Goal: Complete application form

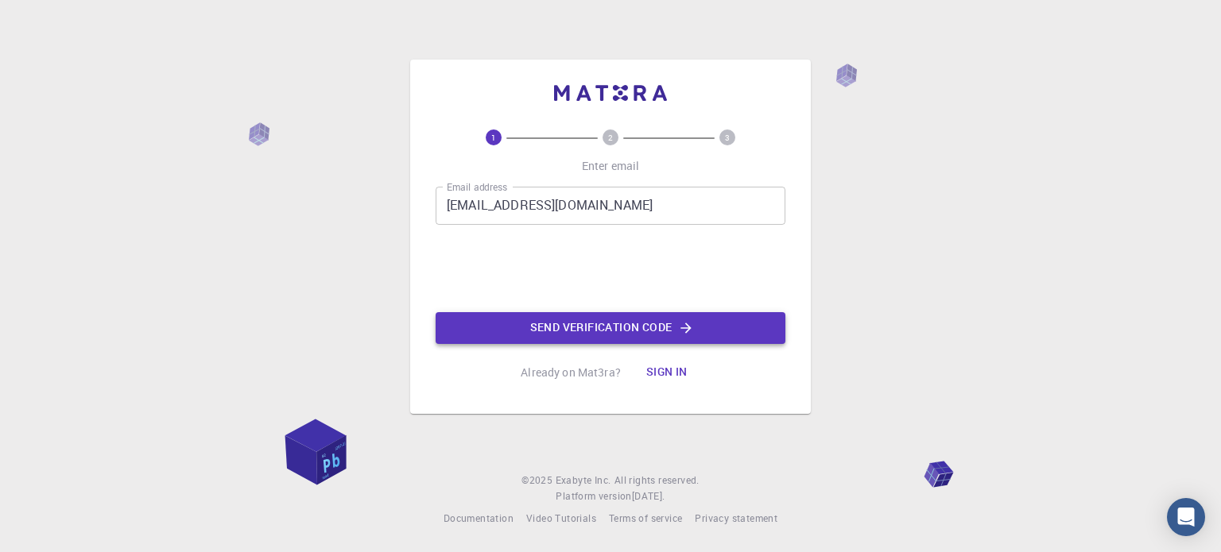
click at [575, 322] on button "Send verification code" at bounding box center [610, 328] width 350 height 32
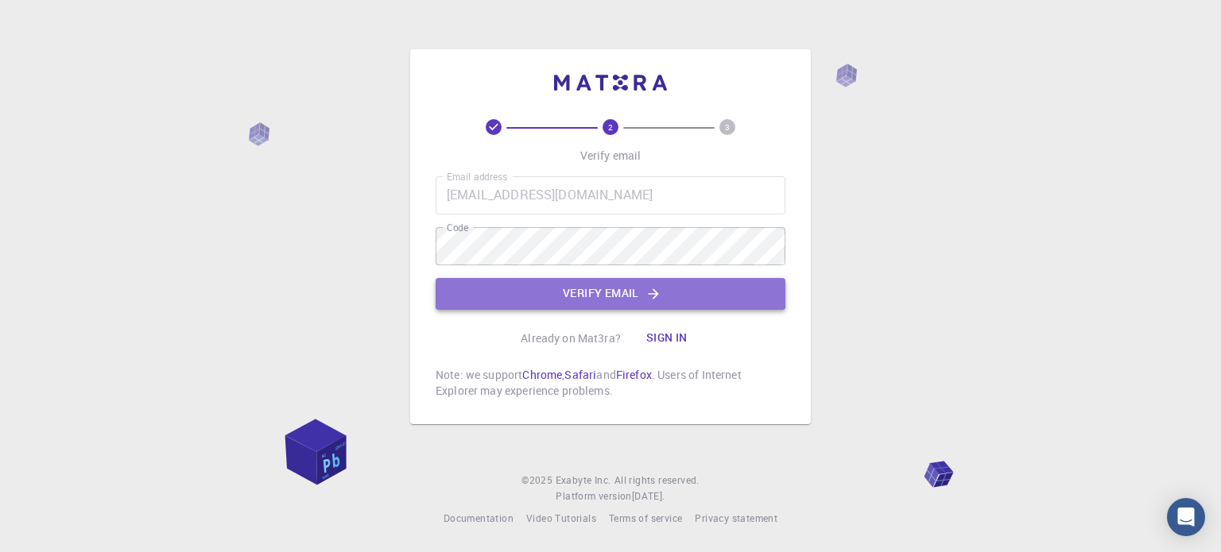
click at [634, 282] on button "Verify email" at bounding box center [610, 294] width 350 height 32
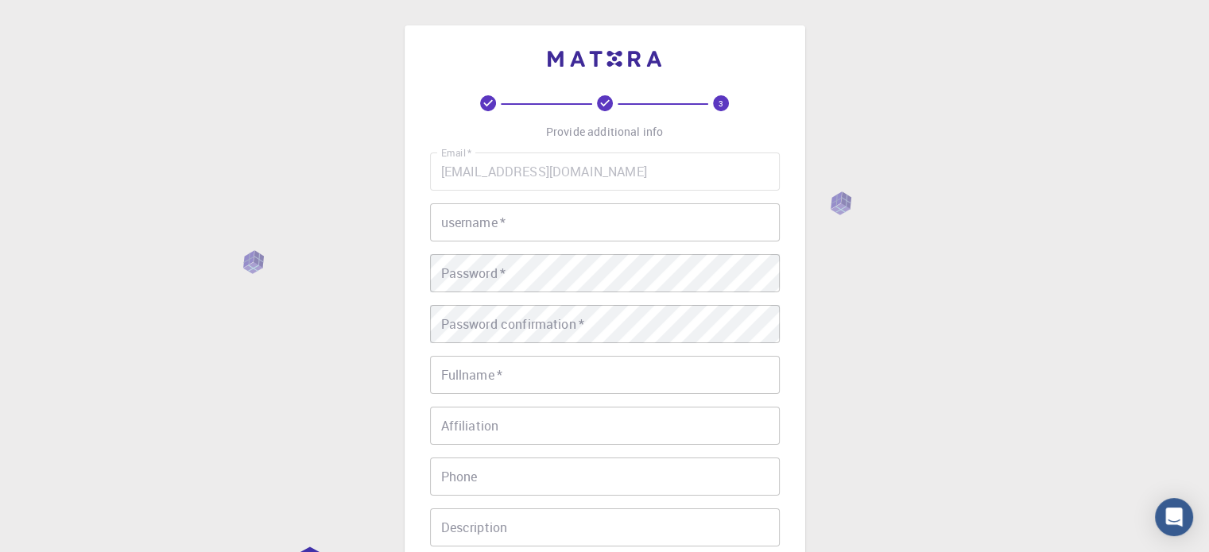
click at [575, 218] on input "username   *" at bounding box center [605, 222] width 350 height 38
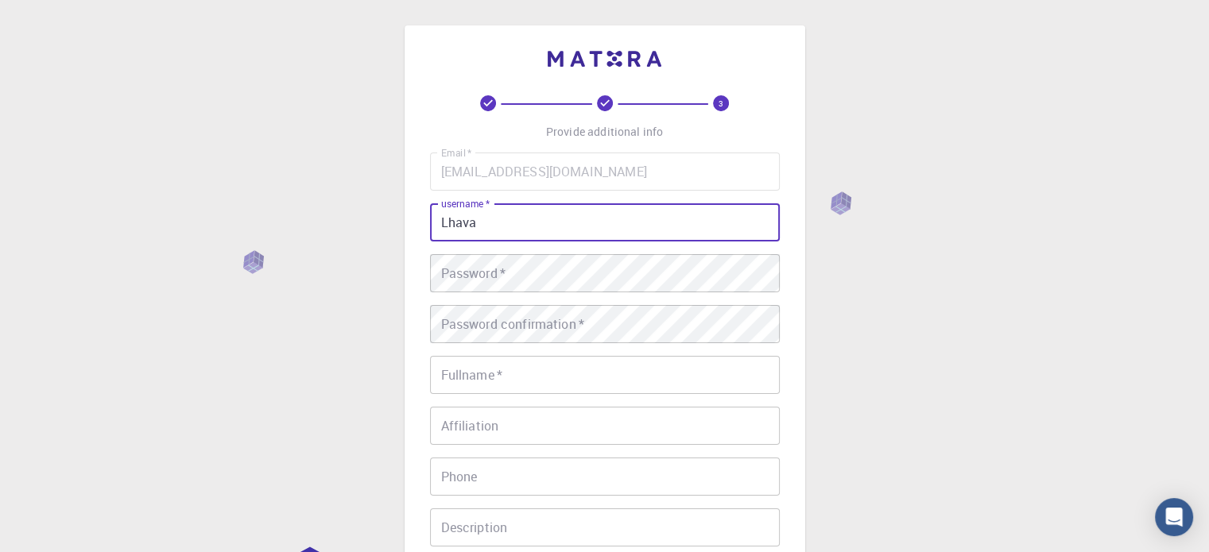
type input "Lhava"
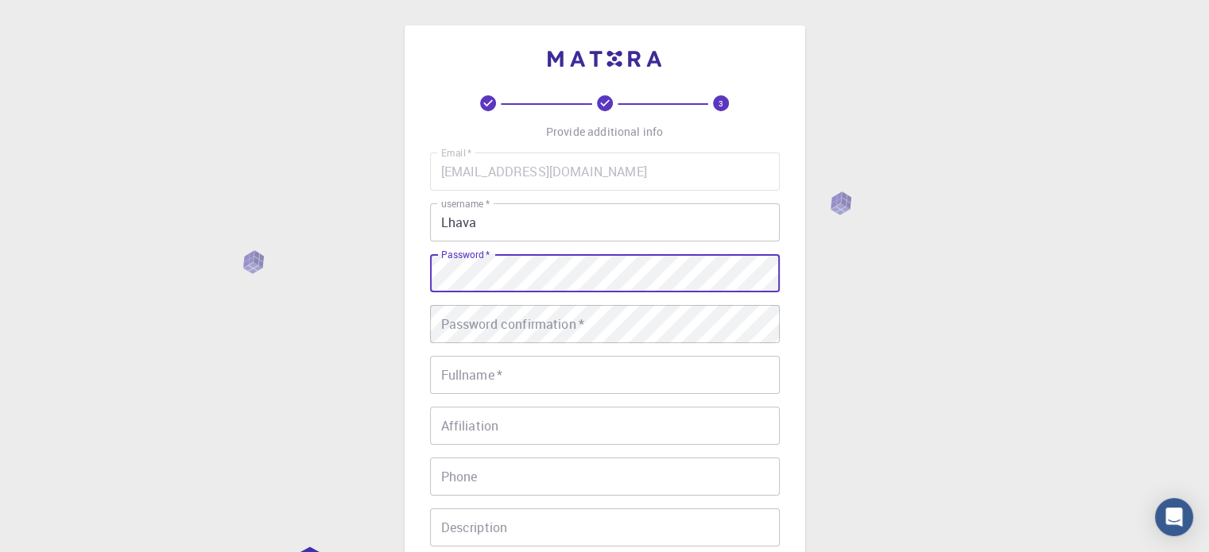
click at [284, 270] on div "3 Provide additional info Email   * lhavaneshkunalan08@gmail.com Email   * user…" at bounding box center [604, 404] width 1209 height 809
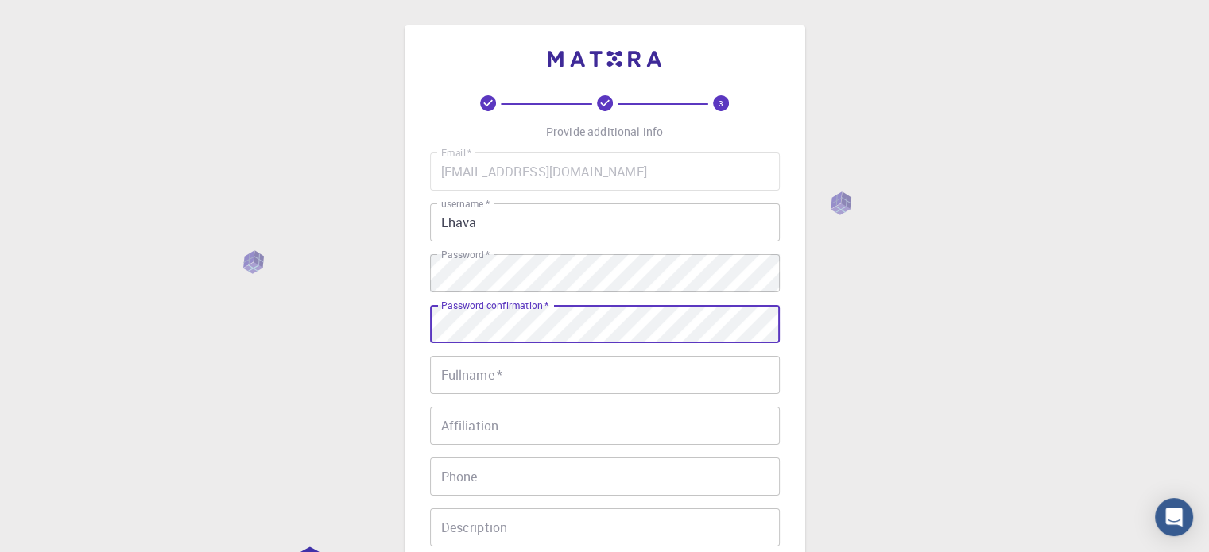
click at [411, 327] on div "3 Provide additional info Email   * lhavaneshkunalan08@gmail.com Email   * user…" at bounding box center [604, 364] width 400 height 679
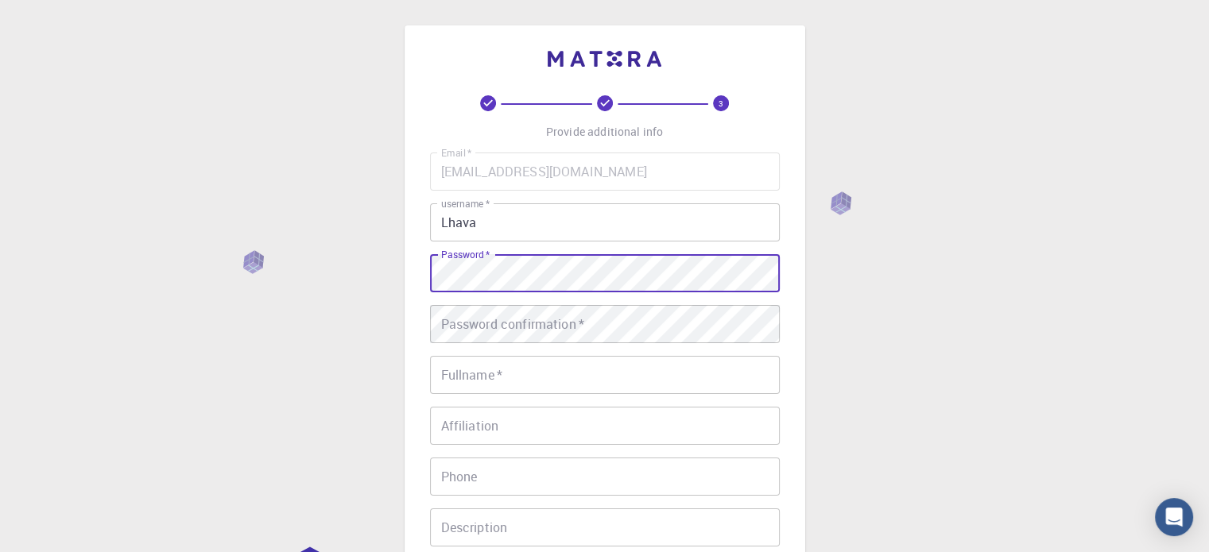
click at [384, 264] on div "3 Provide additional info Email   * lhavaneshkunalan08@gmail.com Email   * user…" at bounding box center [604, 404] width 1209 height 809
click at [407, 277] on div "3 Provide additional info Email   * lhavaneshkunalan08@gmail.com Email   * user…" at bounding box center [604, 364] width 400 height 679
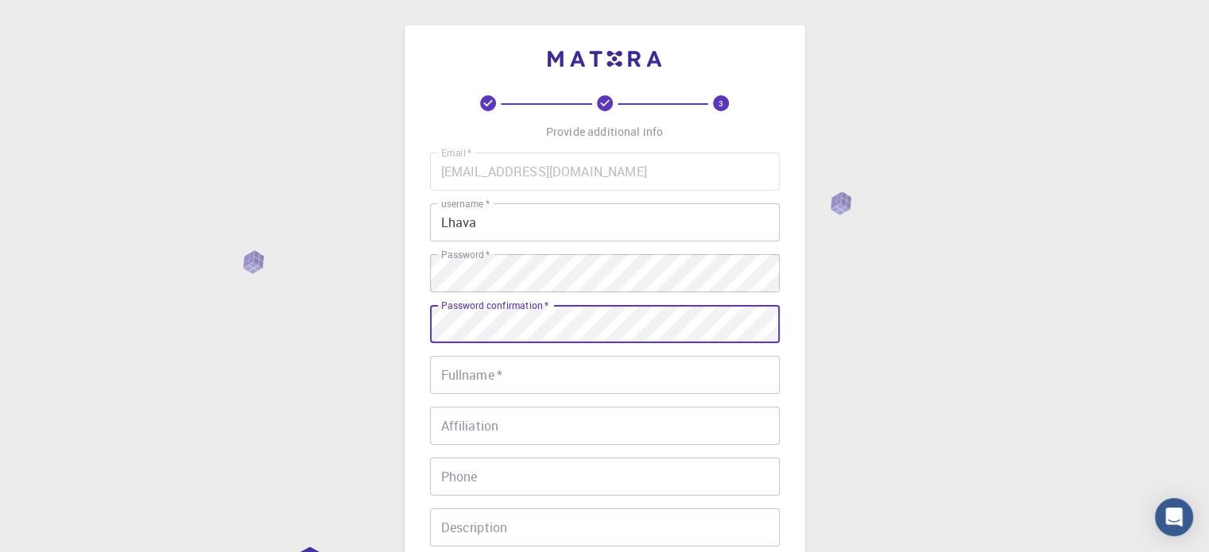
click at [613, 381] on input "Fullname   *" at bounding box center [605, 375] width 350 height 38
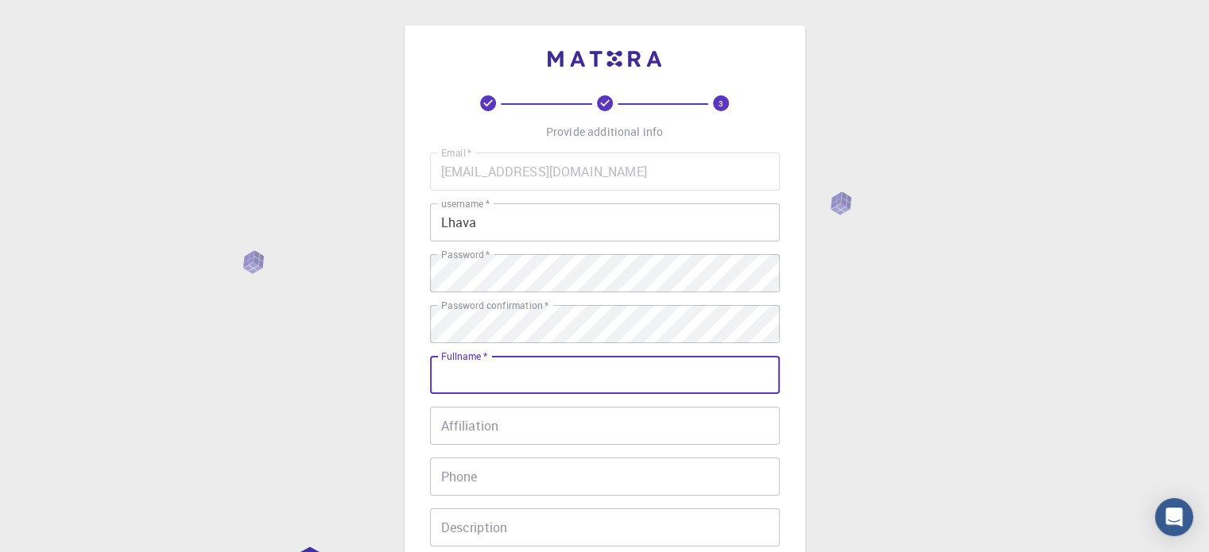
type input "Lhavanesh Kunalan"
type input "0143603784"
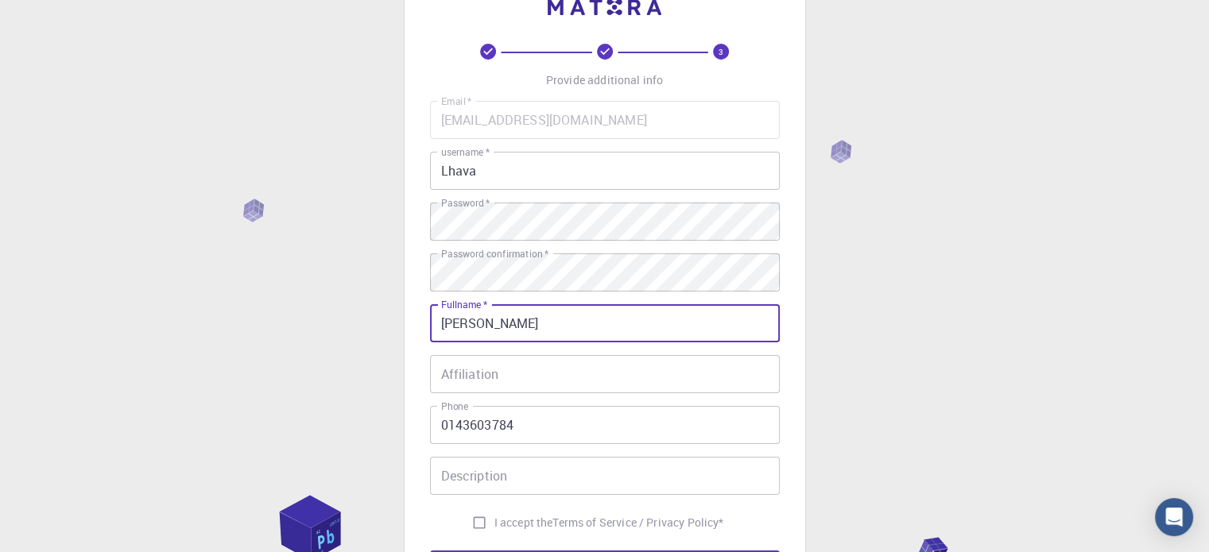
scroll to position [79, 0]
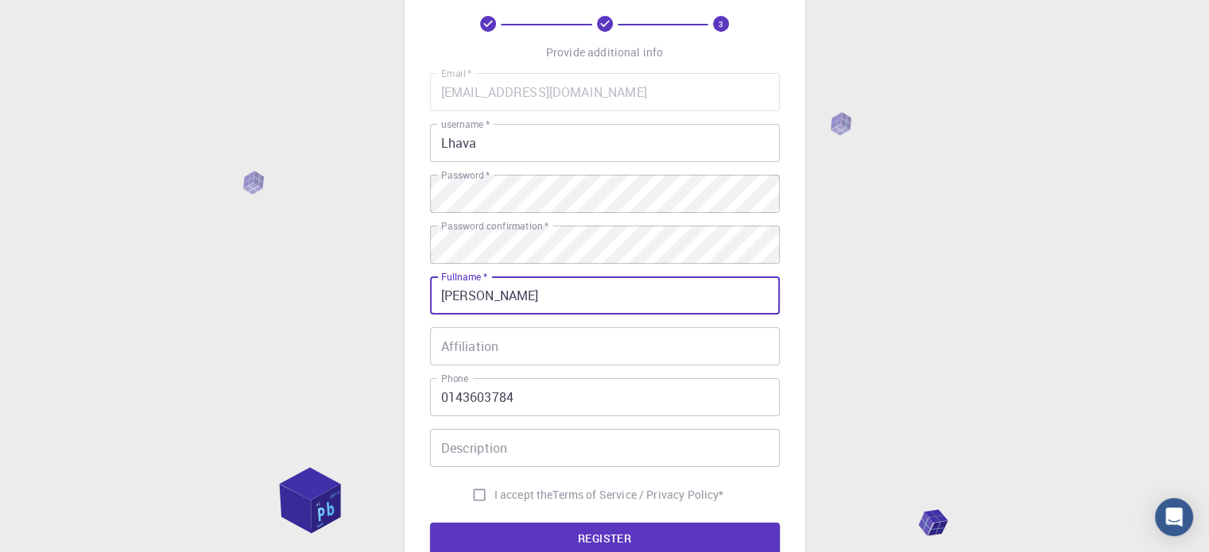
click at [516, 355] on input "Affiliation" at bounding box center [605, 346] width 350 height 38
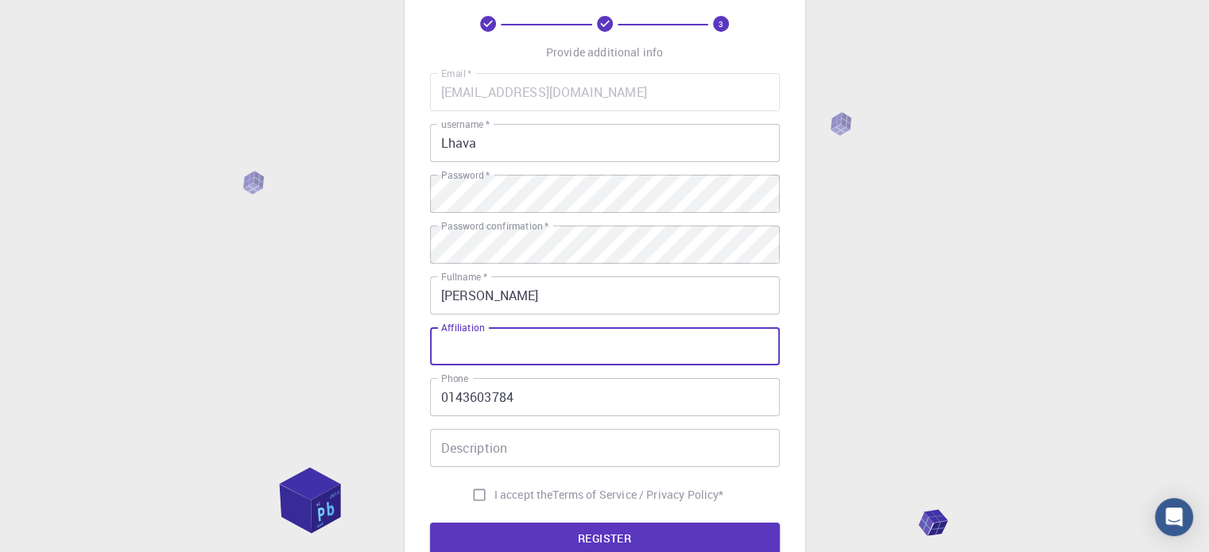
click at [488, 334] on input "Affiliation" at bounding box center [605, 346] width 350 height 38
click at [496, 355] on input "Affiliation" at bounding box center [605, 346] width 350 height 38
type input "Engineer"
click at [585, 457] on input "Description" at bounding box center [605, 448] width 350 height 38
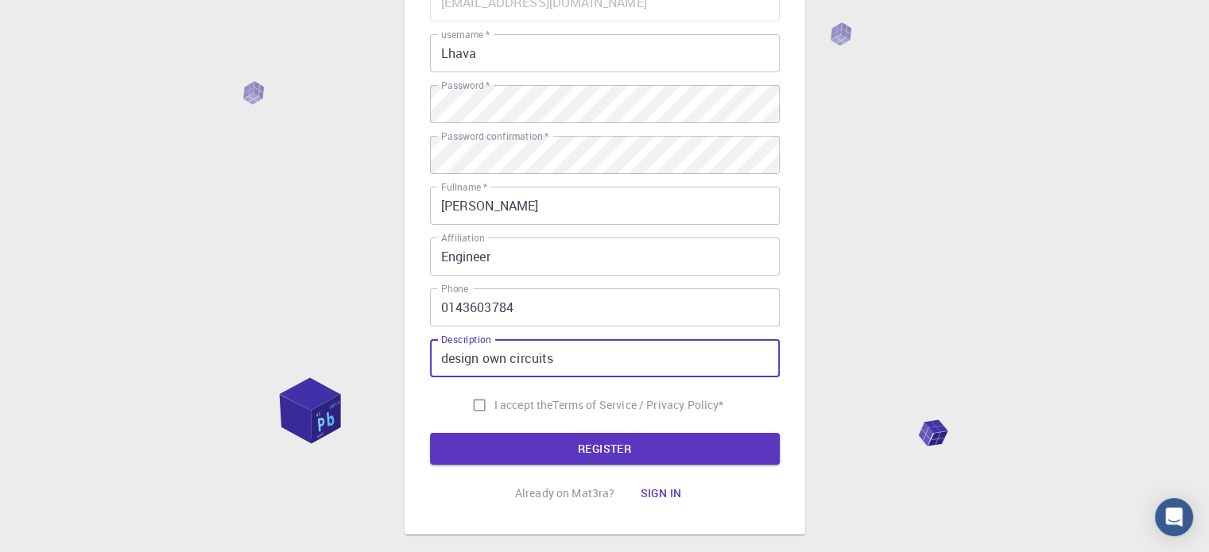
scroll to position [238, 0]
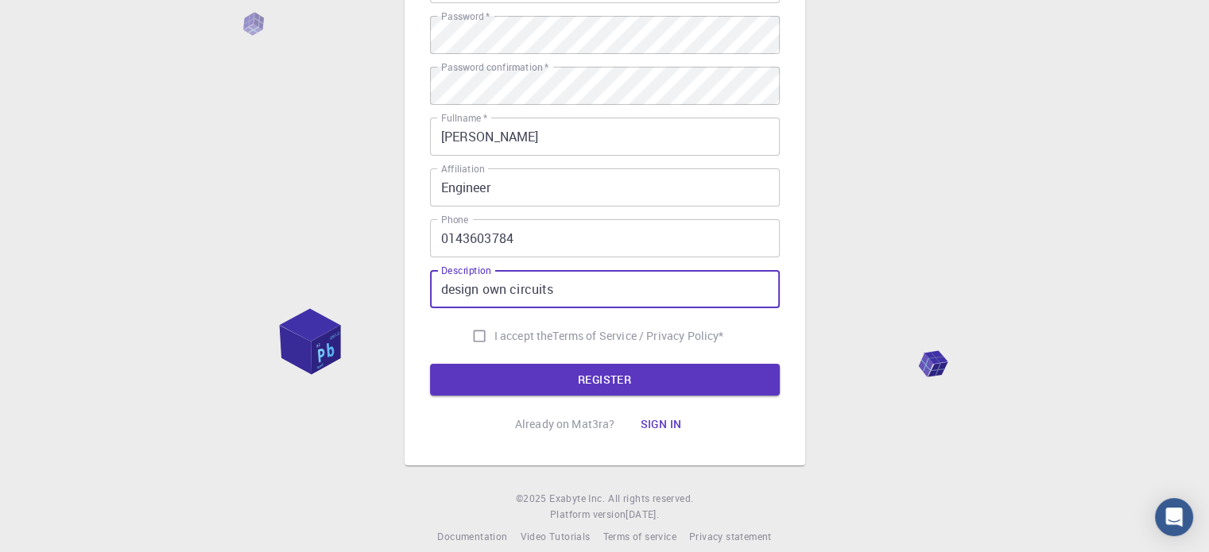
type input "design own circuits"
click at [466, 333] on input "I accept the Terms of Service / Privacy Policy *" at bounding box center [479, 336] width 30 height 30
checkbox input "true"
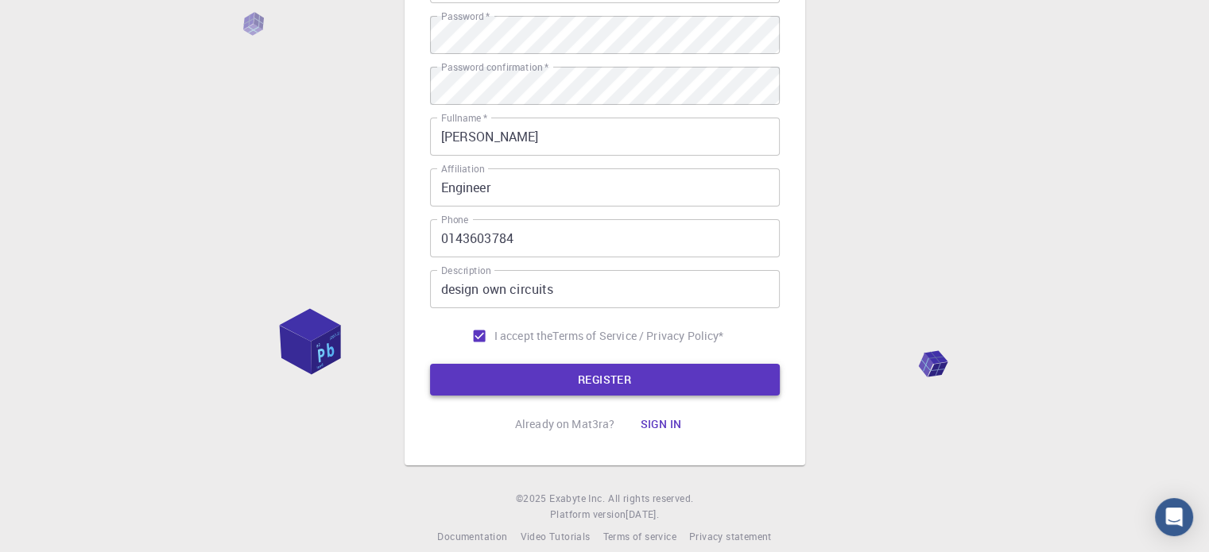
click at [520, 385] on button "REGISTER" at bounding box center [605, 380] width 350 height 32
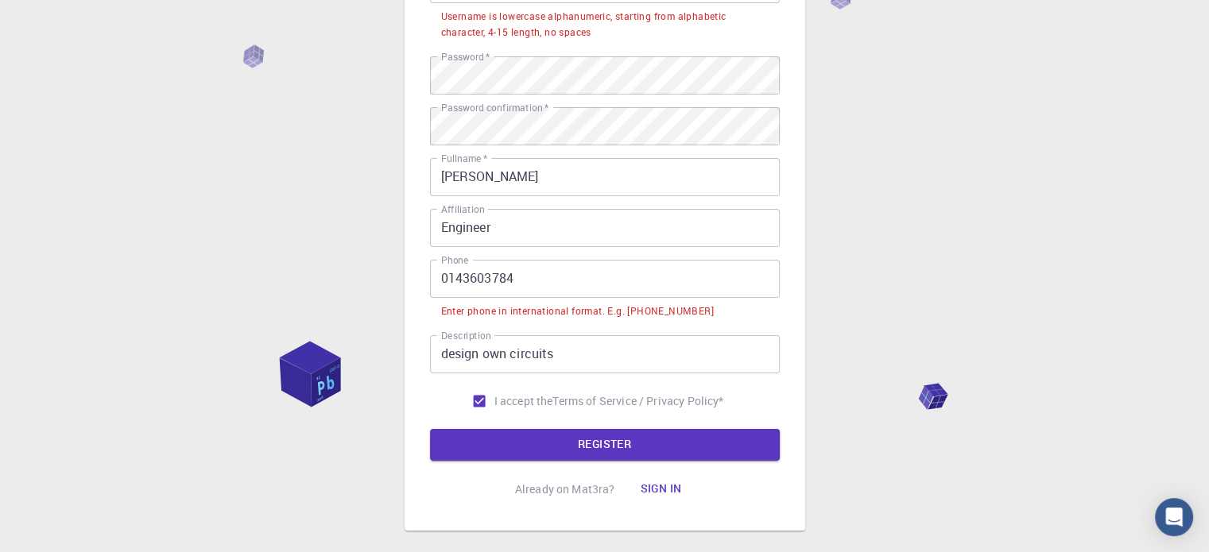
drag, startPoint x: 435, startPoint y: 269, endPoint x: 455, endPoint y: 301, distance: 38.2
click at [435, 269] on input "0143603784" at bounding box center [605, 279] width 350 height 38
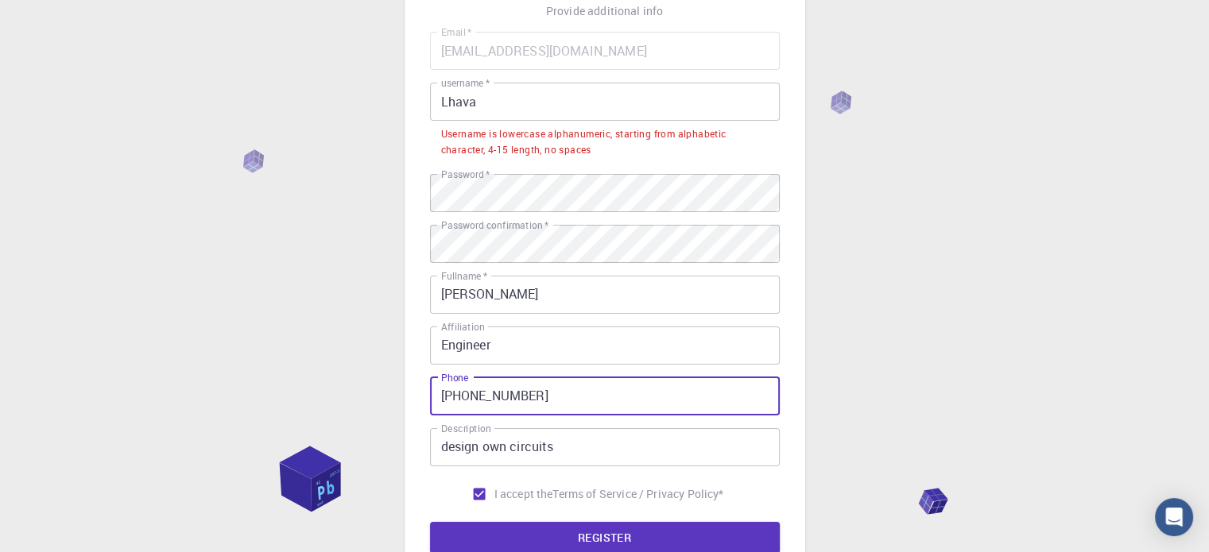
scroll to position [0, 0]
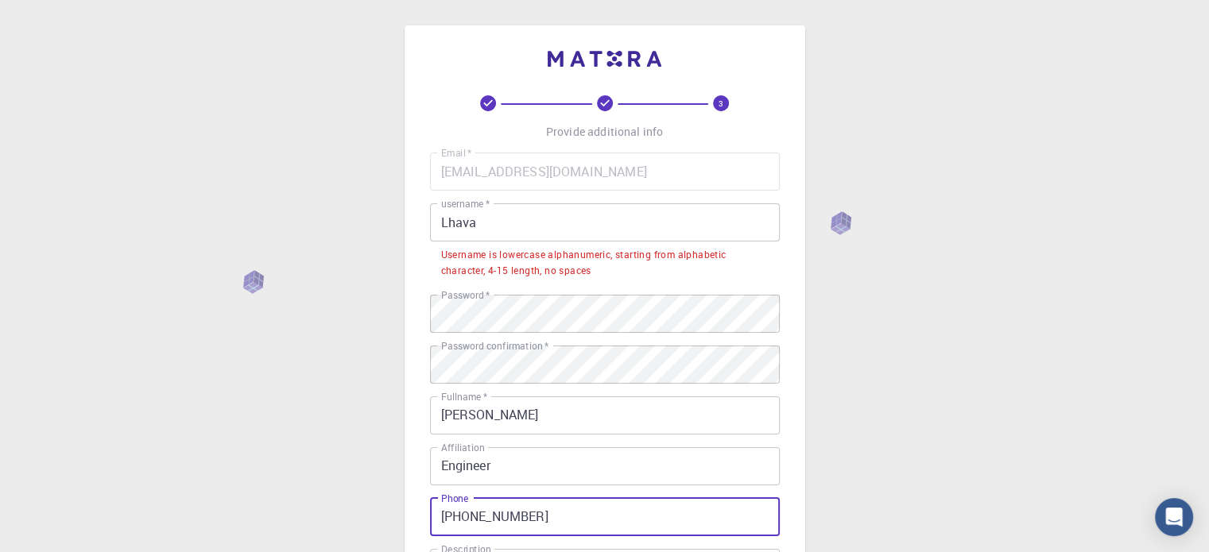
type input "+600143603784"
click at [512, 212] on input "Lhava" at bounding box center [605, 222] width 350 height 38
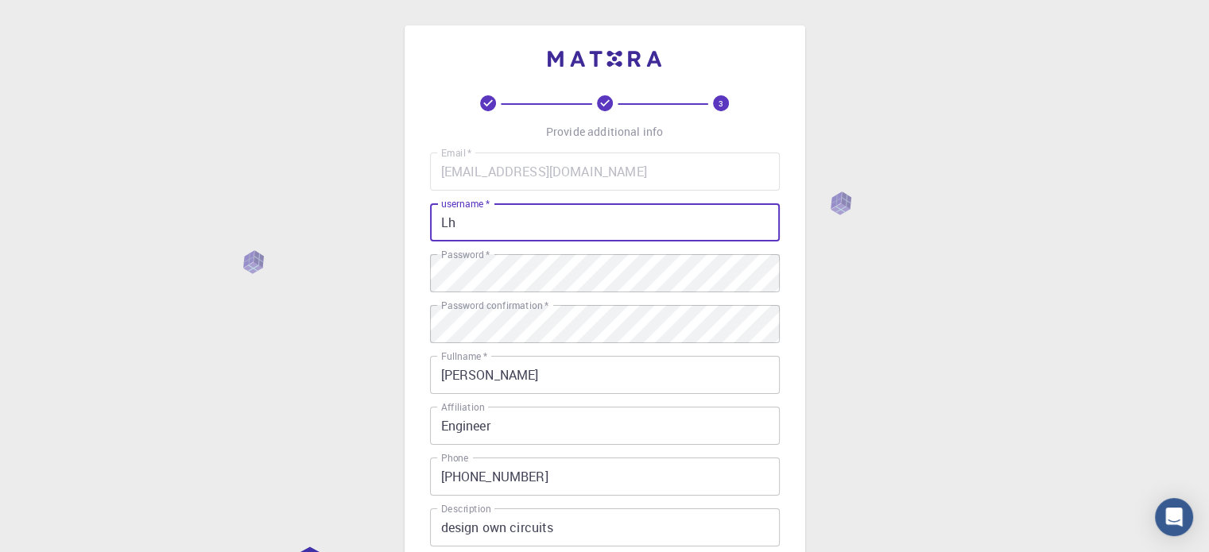
type input "L"
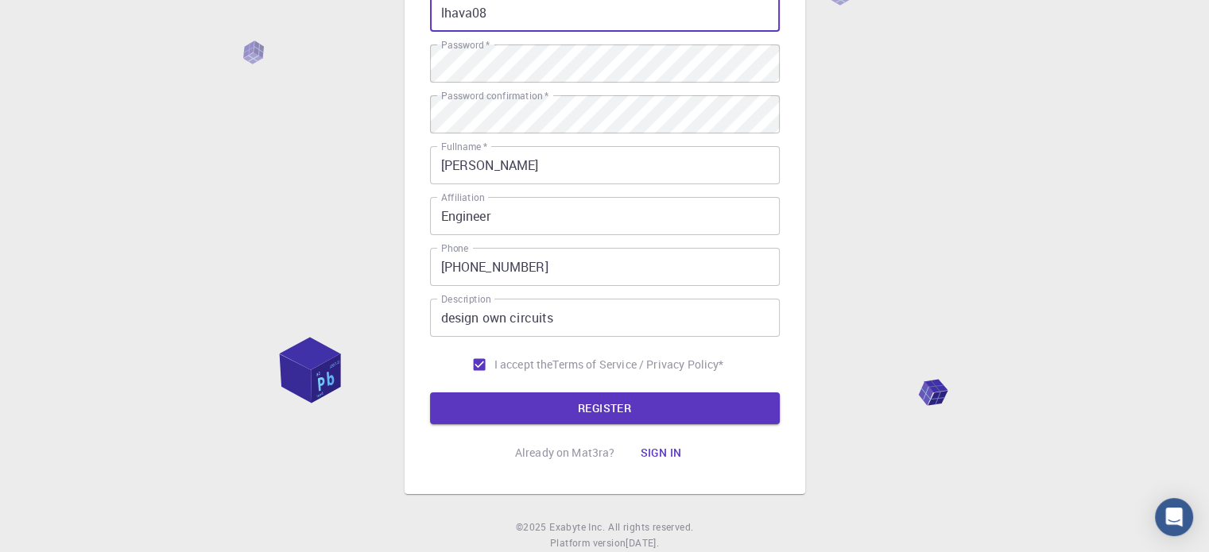
scroll to position [256, 0]
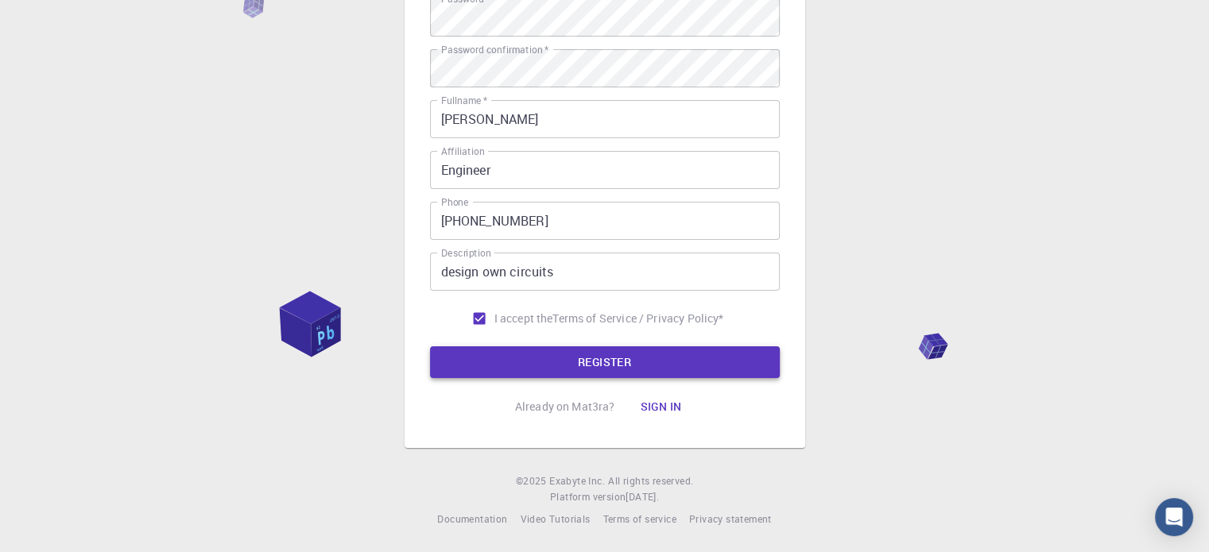
type input "lhava08"
click at [551, 362] on button "REGISTER" at bounding box center [605, 362] width 350 height 32
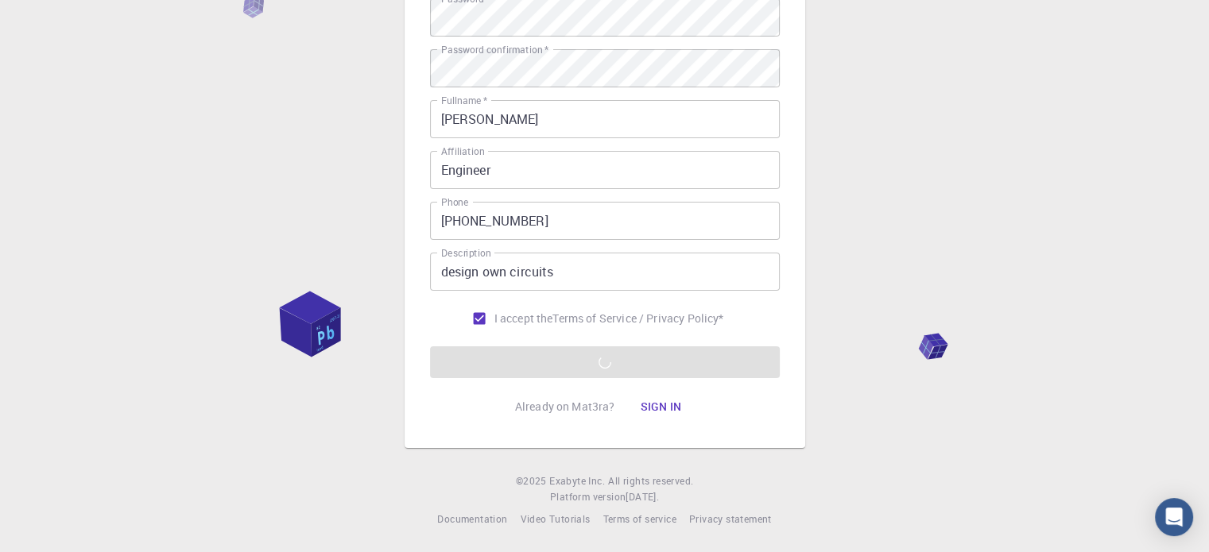
click at [464, 222] on input "+600143603784" at bounding box center [605, 221] width 350 height 38
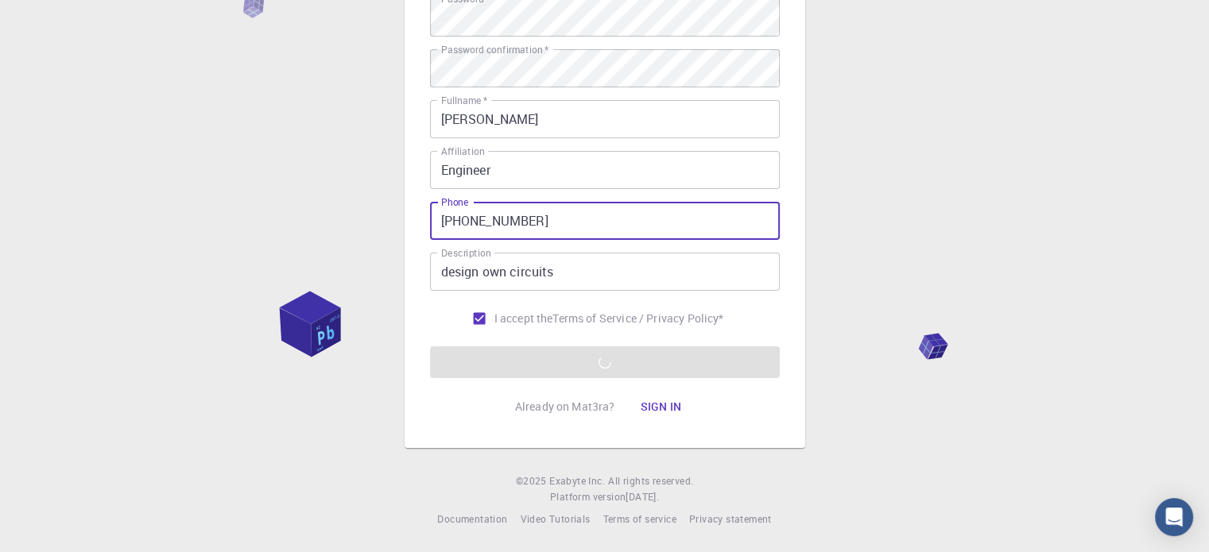
type input "+60143603784"
click at [562, 260] on input "design own circuits" at bounding box center [605, 272] width 350 height 38
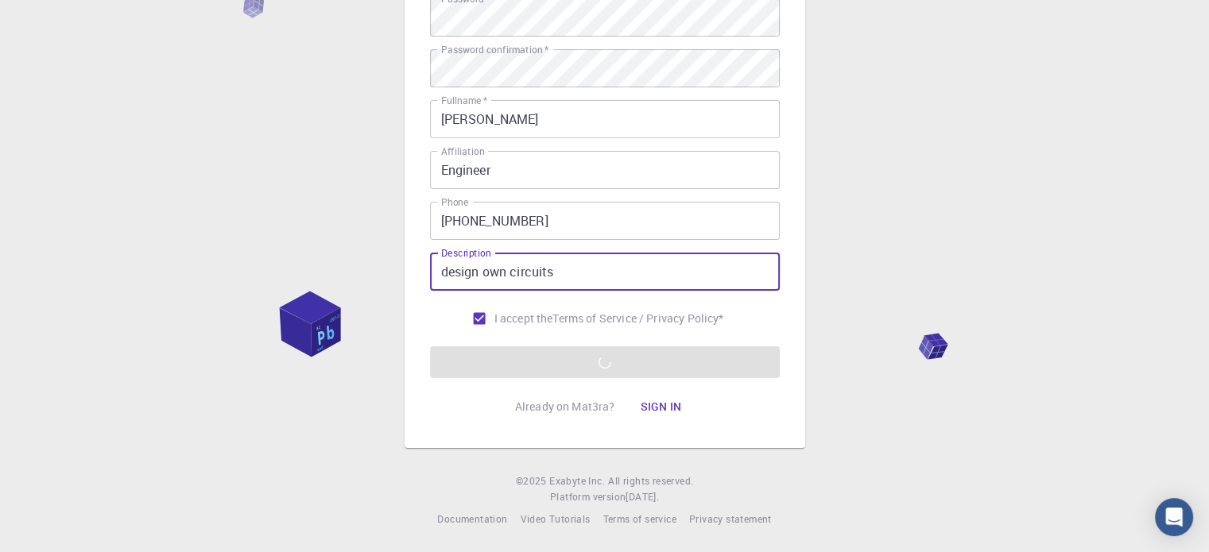
click at [544, 215] on input "+60143603784" at bounding box center [605, 221] width 350 height 38
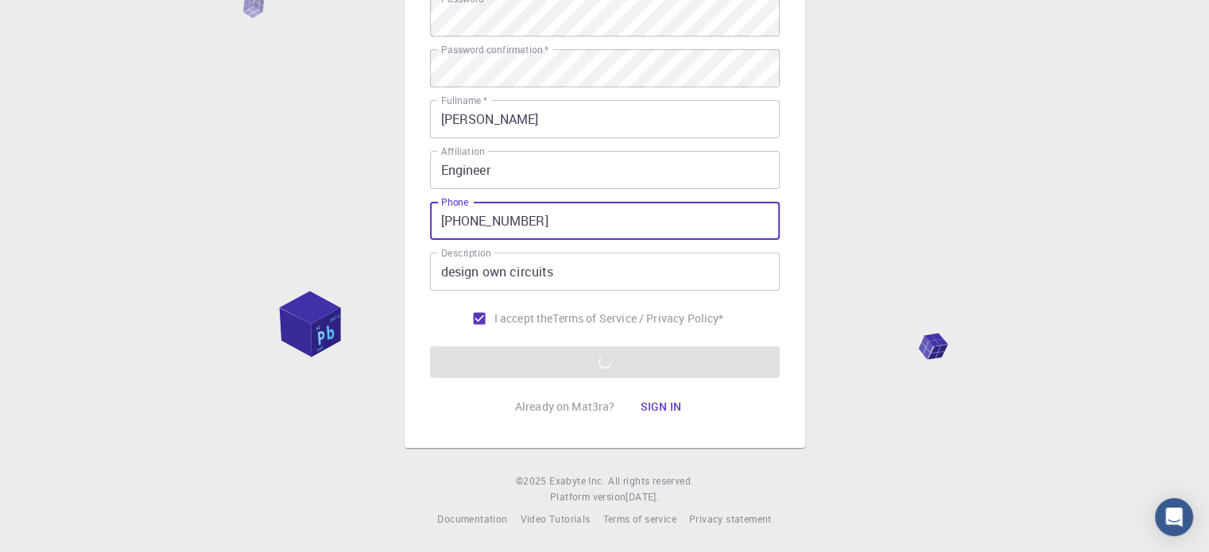
click at [592, 358] on form "Email   * lhavaneshkunalan08@gmail.com Email   * username   * lhava08 username …" at bounding box center [605, 138] width 350 height 482
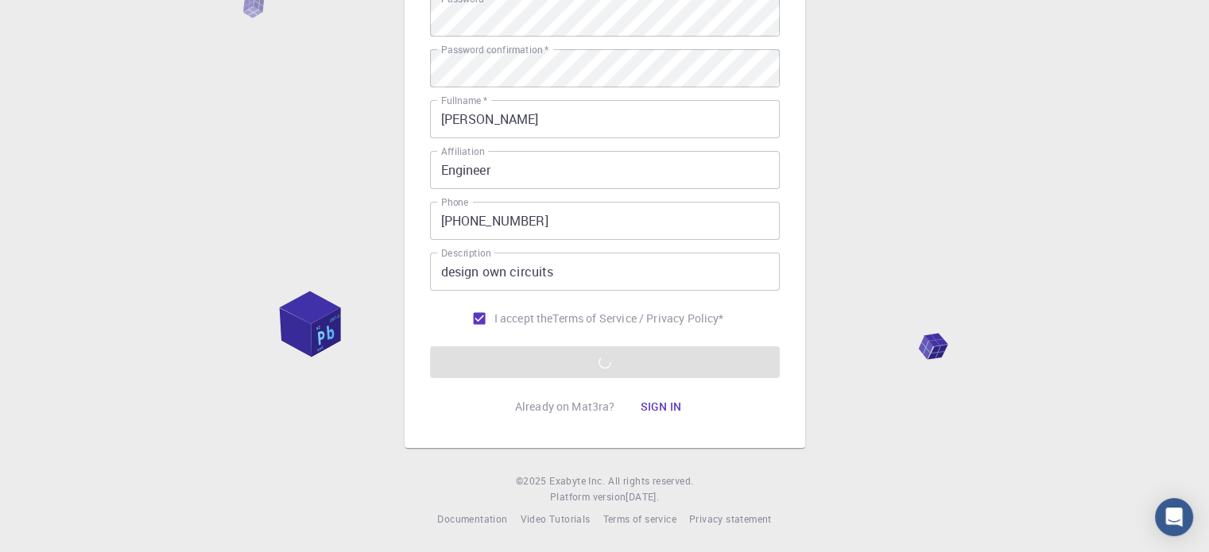
click at [592, 358] on form "Email   * lhavaneshkunalan08@gmail.com Email   * username   * lhava08 username …" at bounding box center [605, 138] width 350 height 482
click at [992, 332] on div "3 Provide additional info Email   * lhavaneshkunalan08@gmail.com Email   * user…" at bounding box center [604, 148] width 1209 height 809
click at [929, 340] on div "3 Provide additional info Email   * lhavaneshkunalan08@gmail.com Email   * user…" at bounding box center [604, 148] width 1209 height 809
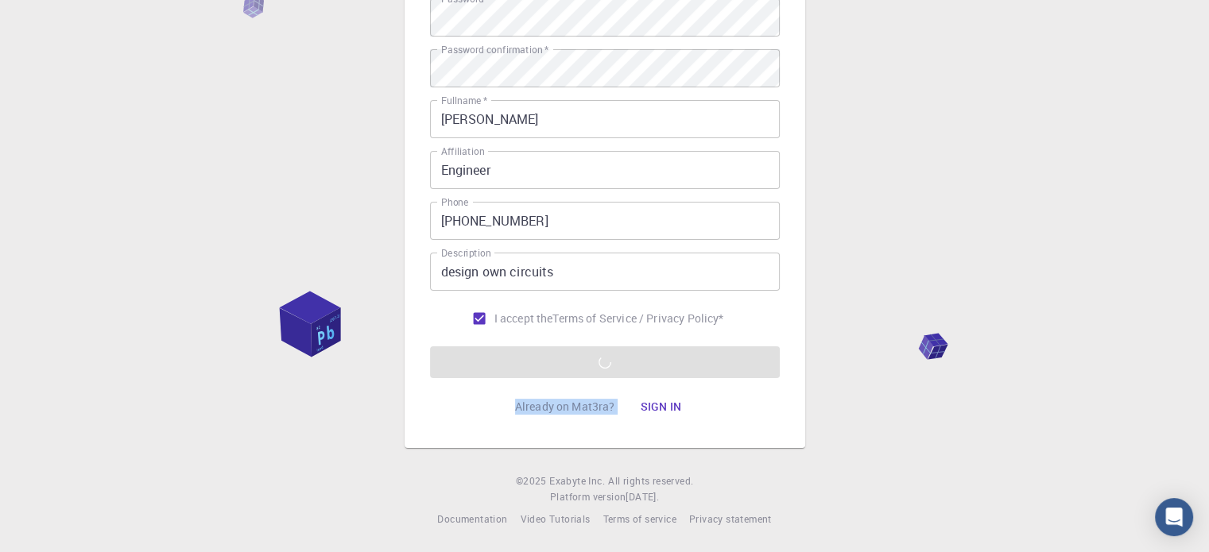
click at [601, 223] on input "+60143603784" at bounding box center [605, 221] width 350 height 38
click at [601, 222] on input "+60143603784" at bounding box center [605, 221] width 350 height 38
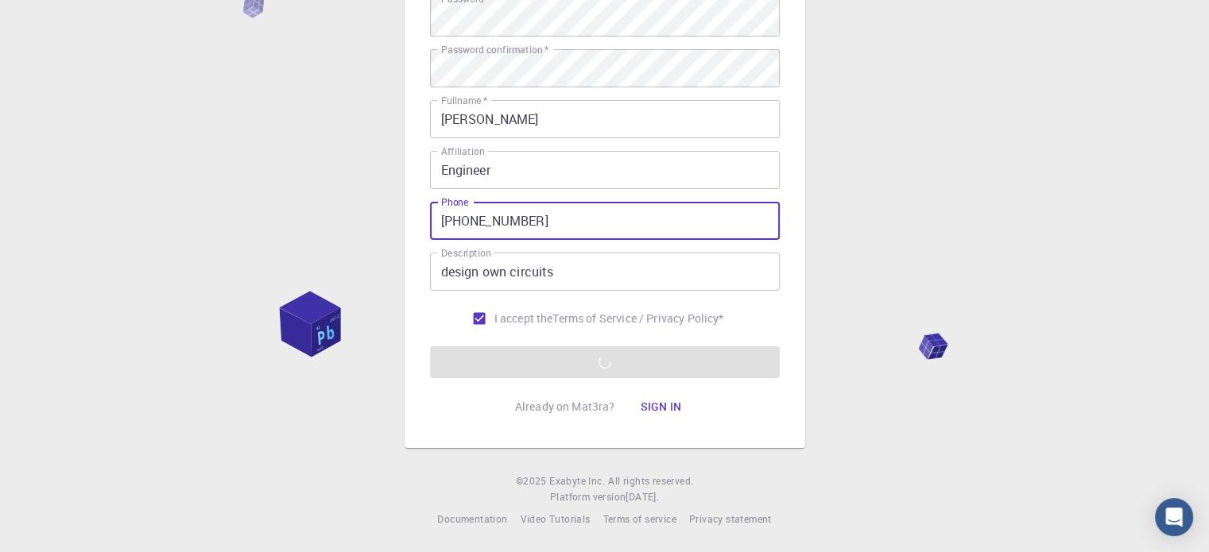
scroll to position [0, 0]
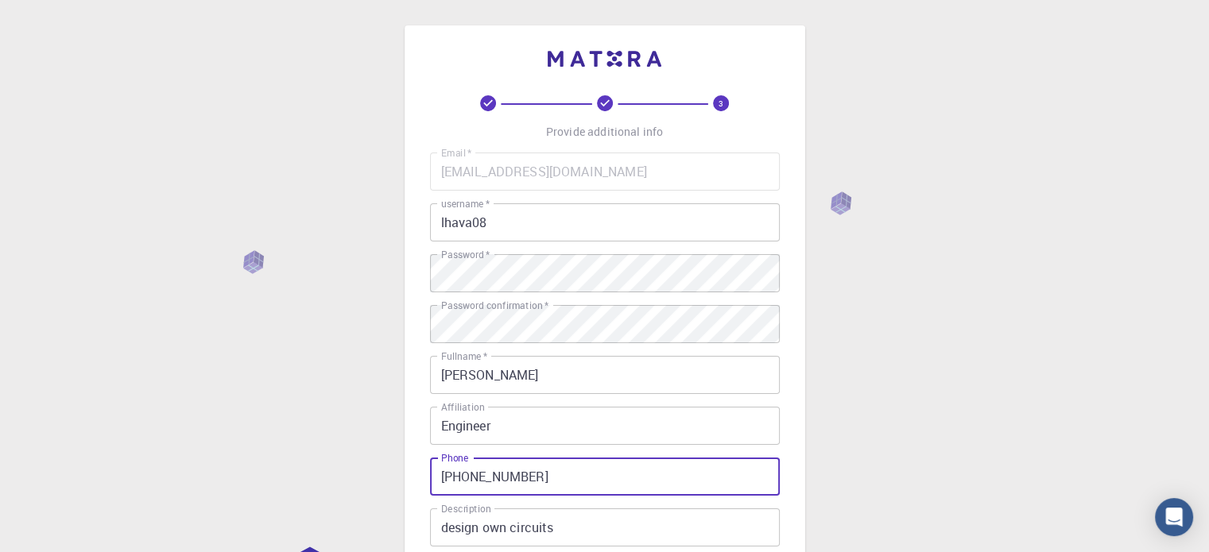
click at [597, 226] on input "lhava08" at bounding box center [605, 222] width 350 height 38
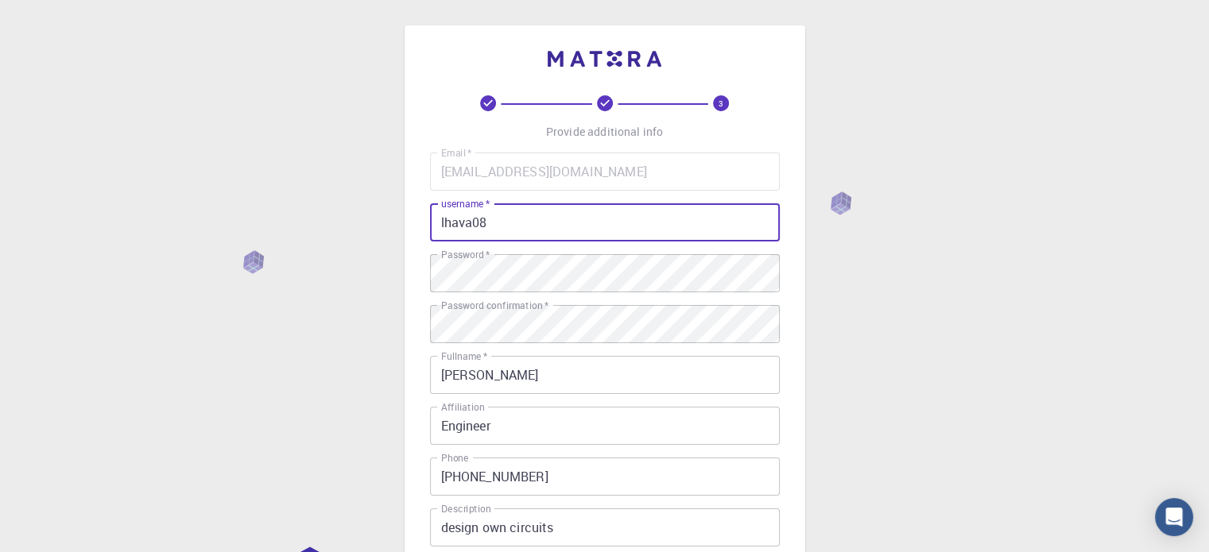
click at [597, 226] on input "lhava08" at bounding box center [605, 222] width 350 height 38
click at [941, 206] on div "3 Provide additional info Email   * lhavaneshkunalan08@gmail.com Email   * user…" at bounding box center [604, 404] width 1209 height 809
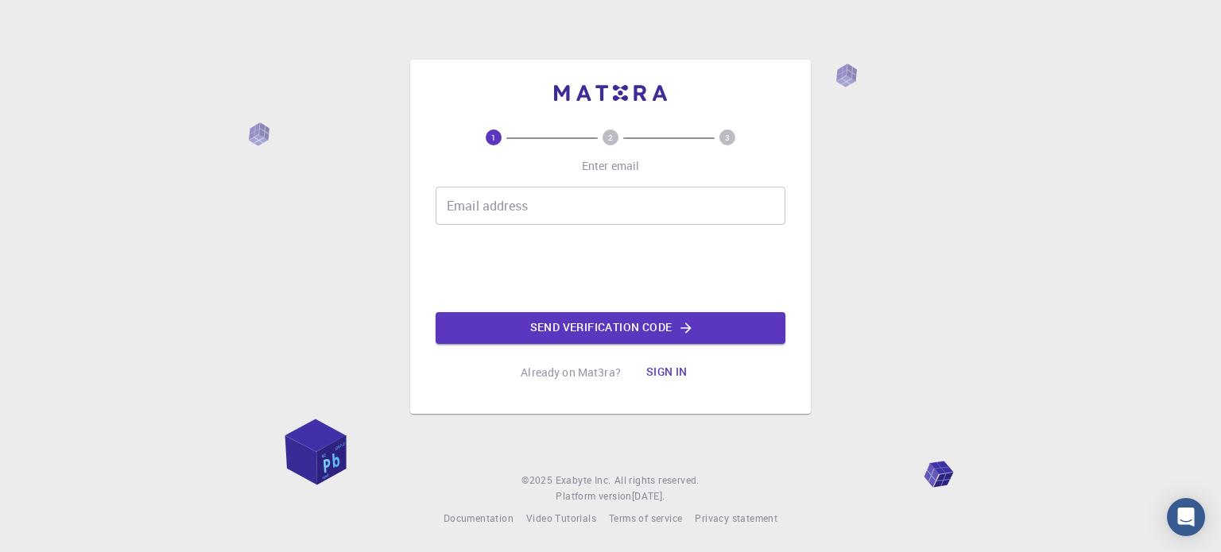
click at [518, 189] on input "Email address" at bounding box center [610, 206] width 350 height 38
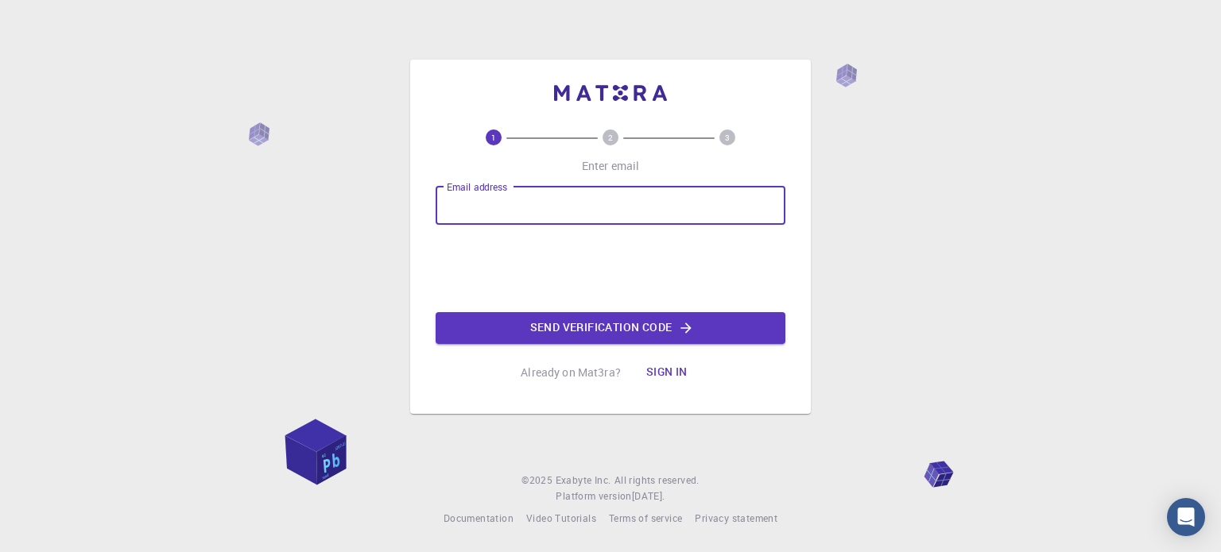
type input "[EMAIL_ADDRESS][DOMAIN_NAME]"
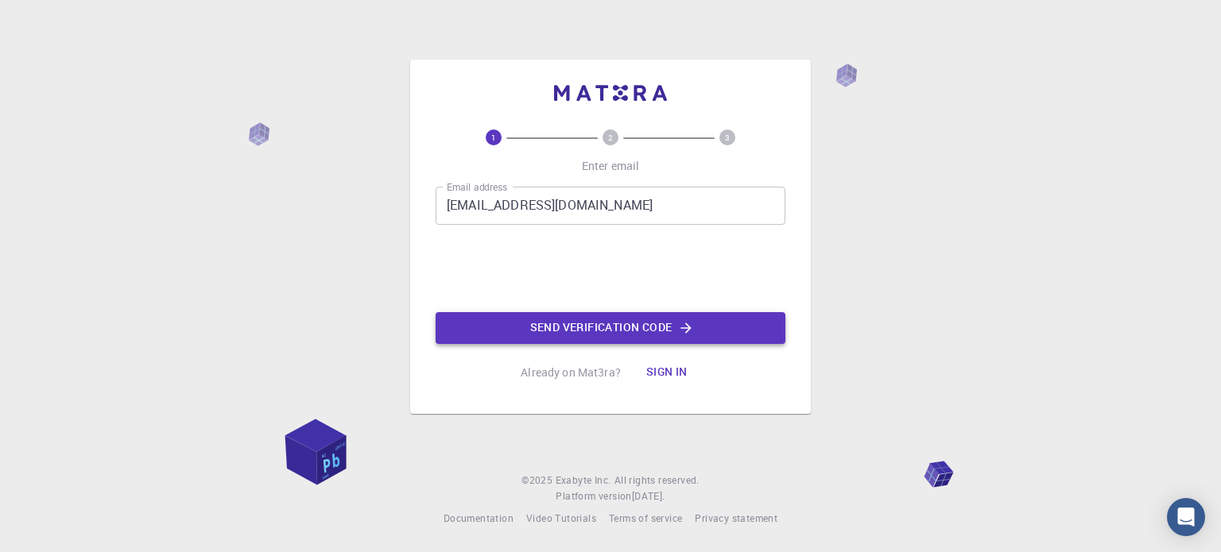
click at [570, 336] on button "Send verification code" at bounding box center [610, 328] width 350 height 32
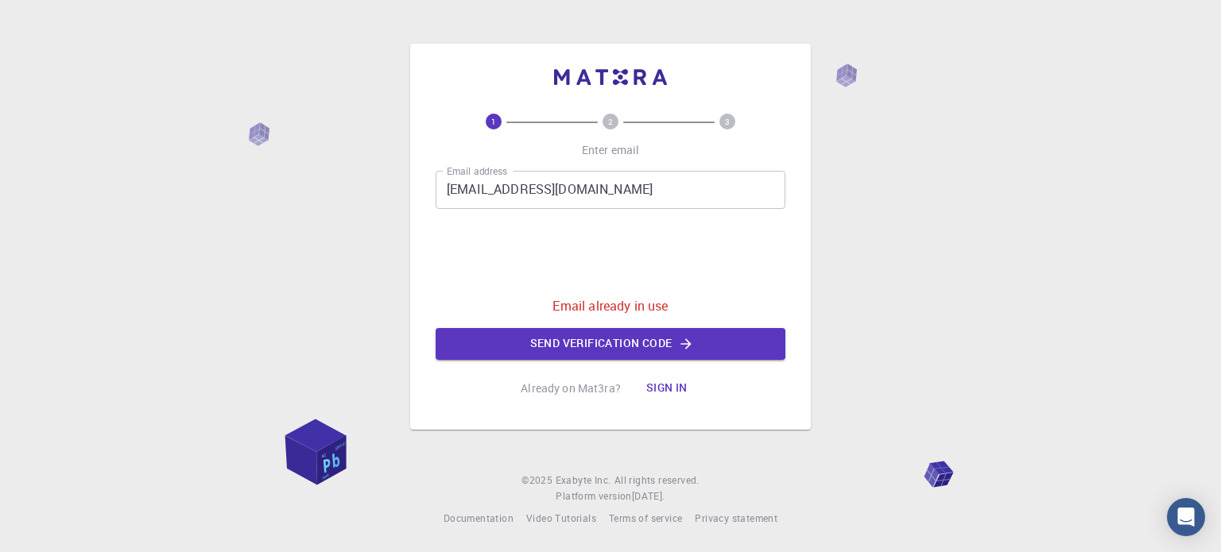
click at [657, 381] on button "Sign in" at bounding box center [666, 389] width 67 height 32
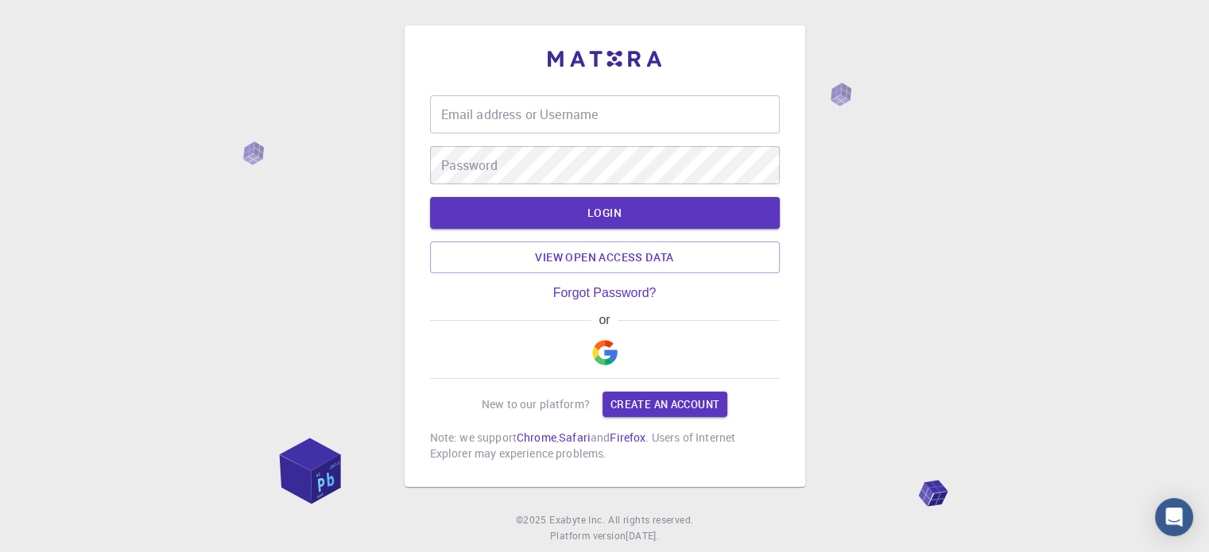
click at [539, 136] on div "Email address or Username Email address or Username Password Password" at bounding box center [605, 139] width 350 height 89
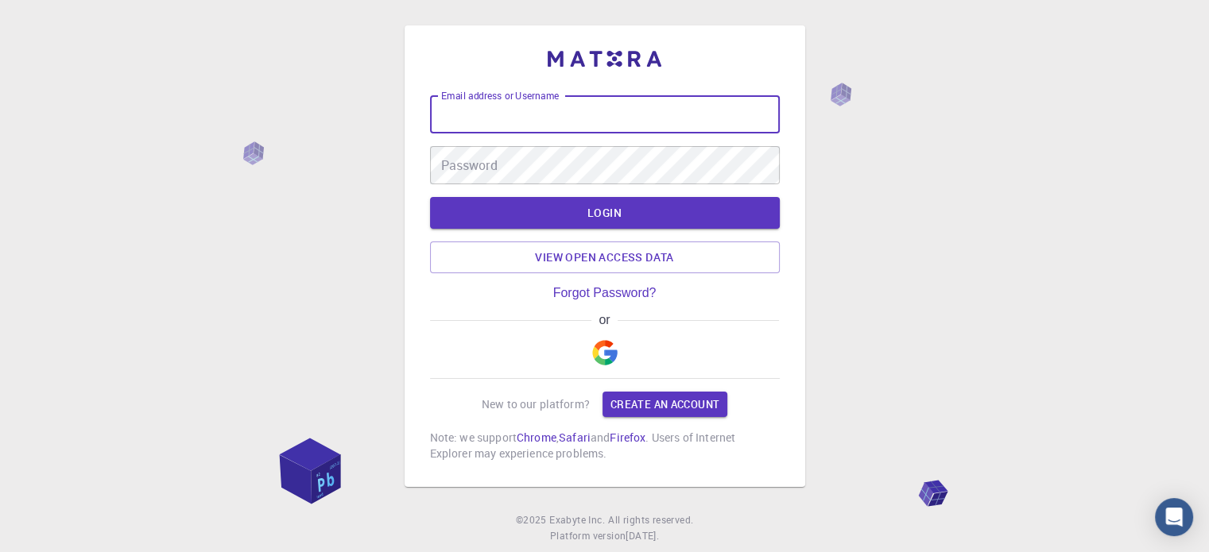
click at [535, 104] on div "Email address or Username Email address or Username" at bounding box center [605, 114] width 350 height 38
click at [530, 121] on input "Email address or Username" at bounding box center [605, 114] width 350 height 38
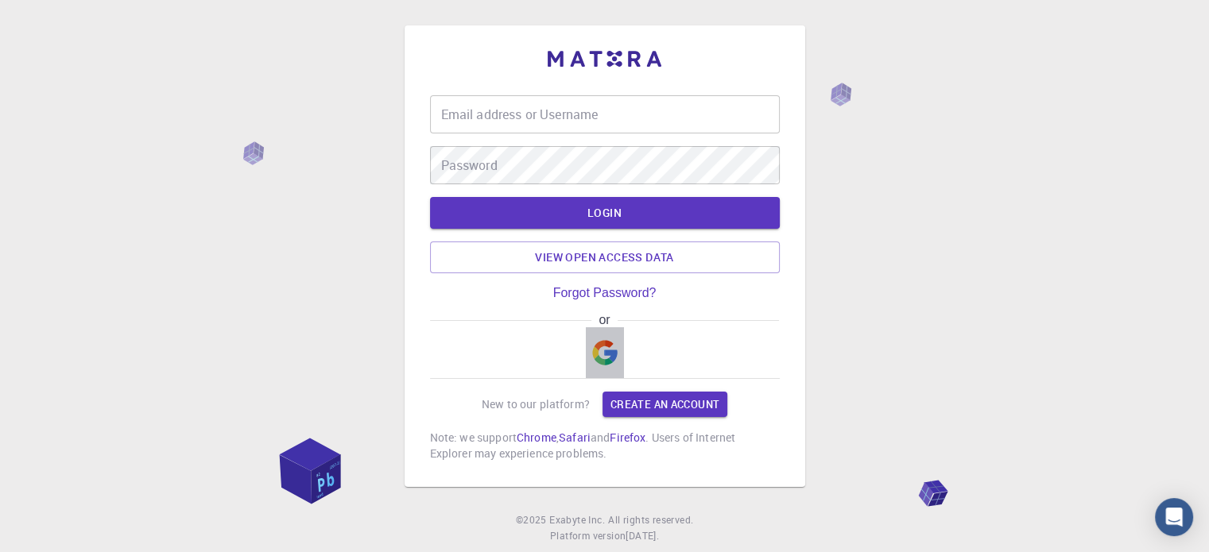
click at [610, 348] on img "button" at bounding box center [604, 352] width 25 height 25
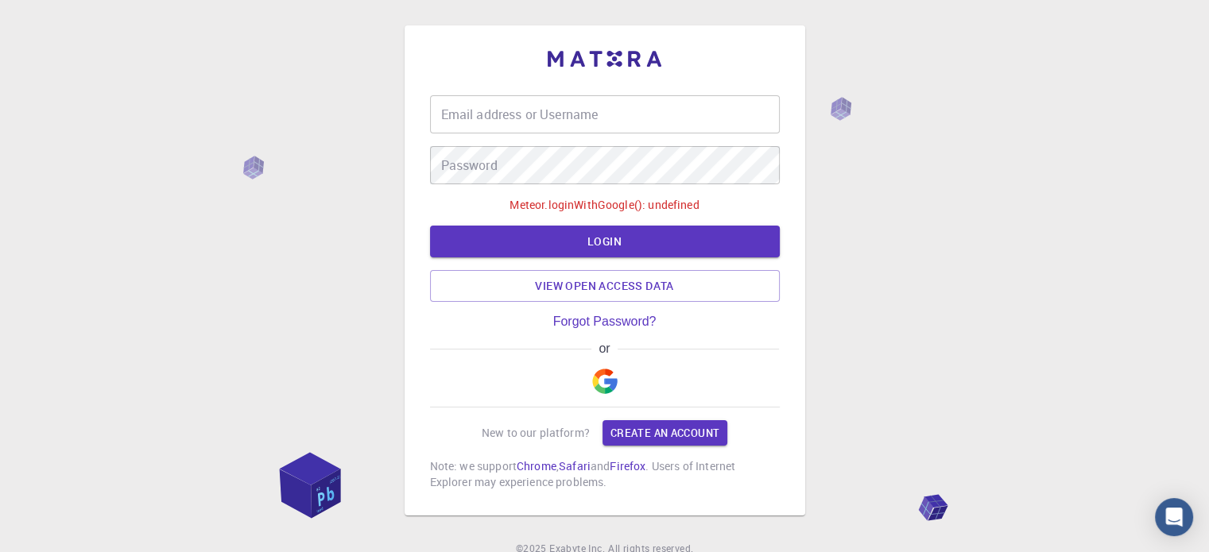
click at [626, 123] on input "Email address or Username" at bounding box center [605, 114] width 350 height 38
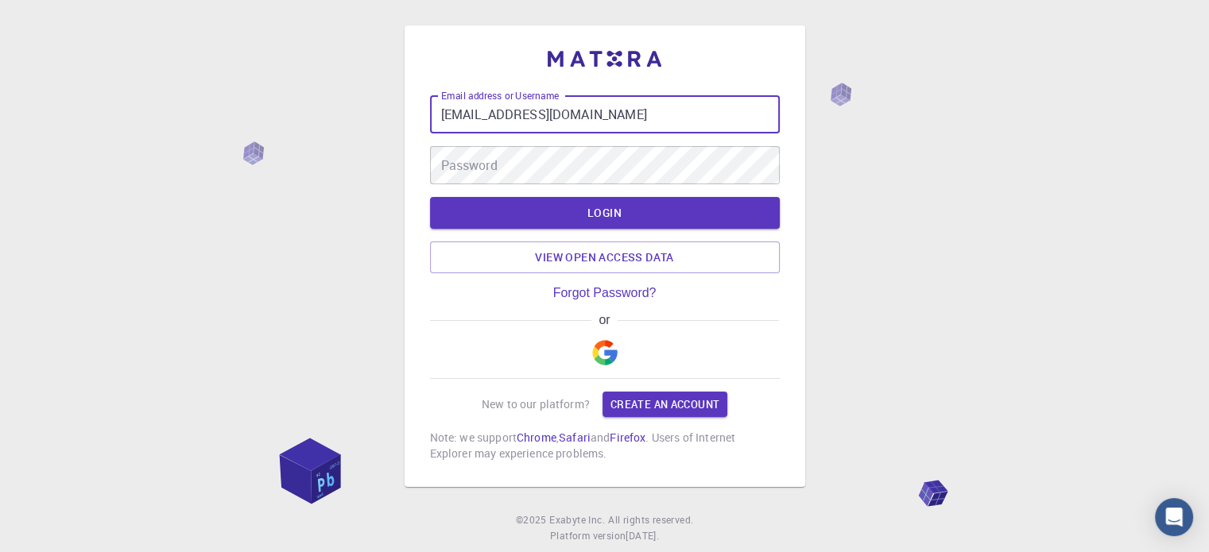
type input "[EMAIL_ADDRESS][DOMAIN_NAME]"
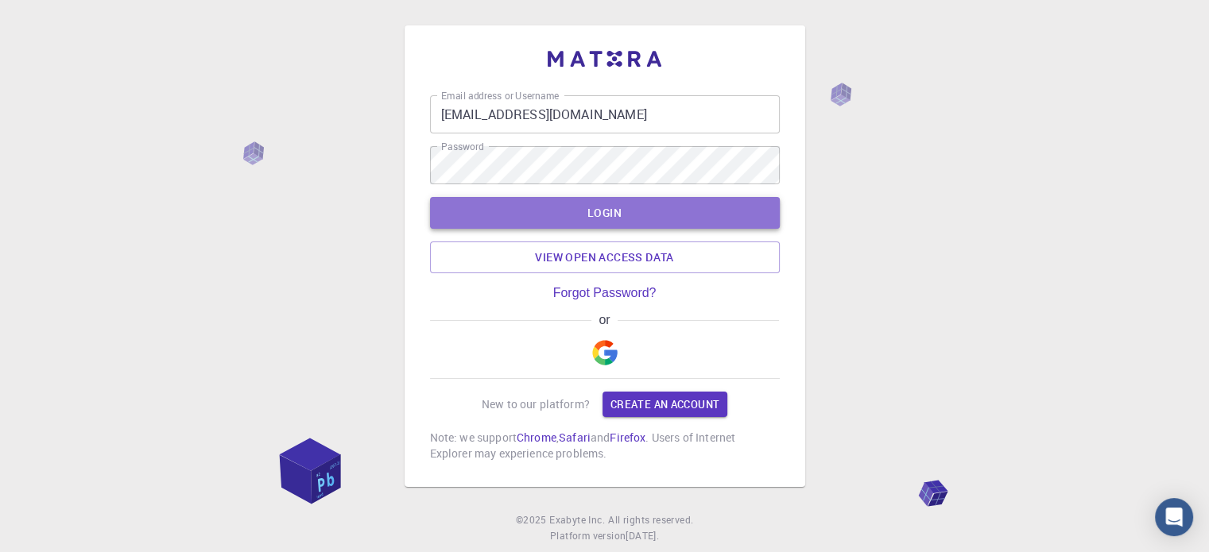
click at [632, 219] on button "LOGIN" at bounding box center [605, 213] width 350 height 32
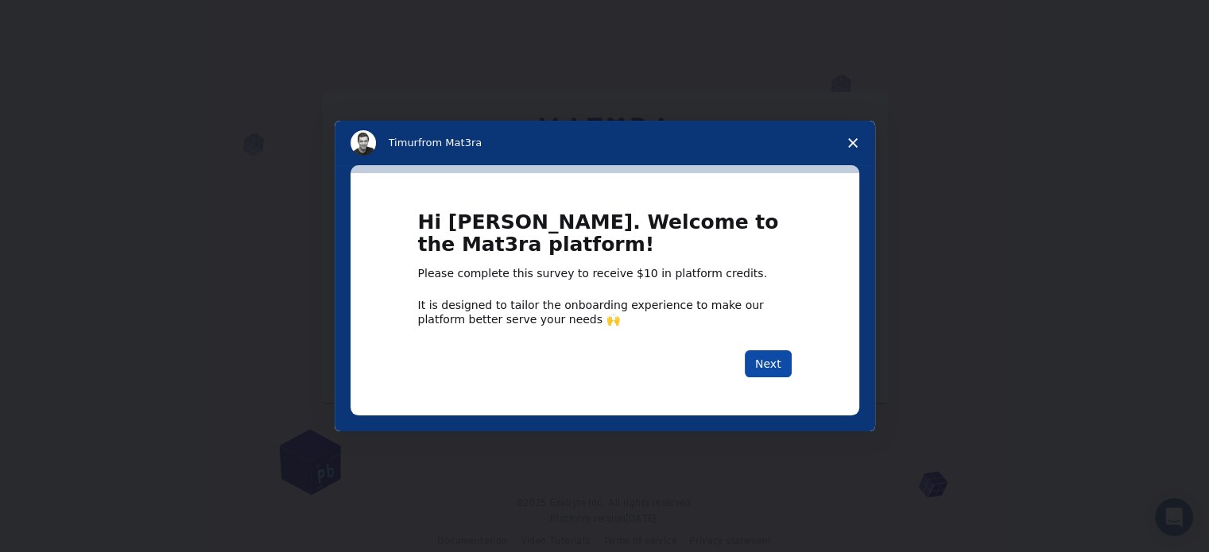
click at [777, 372] on button "Next" at bounding box center [768, 363] width 47 height 27
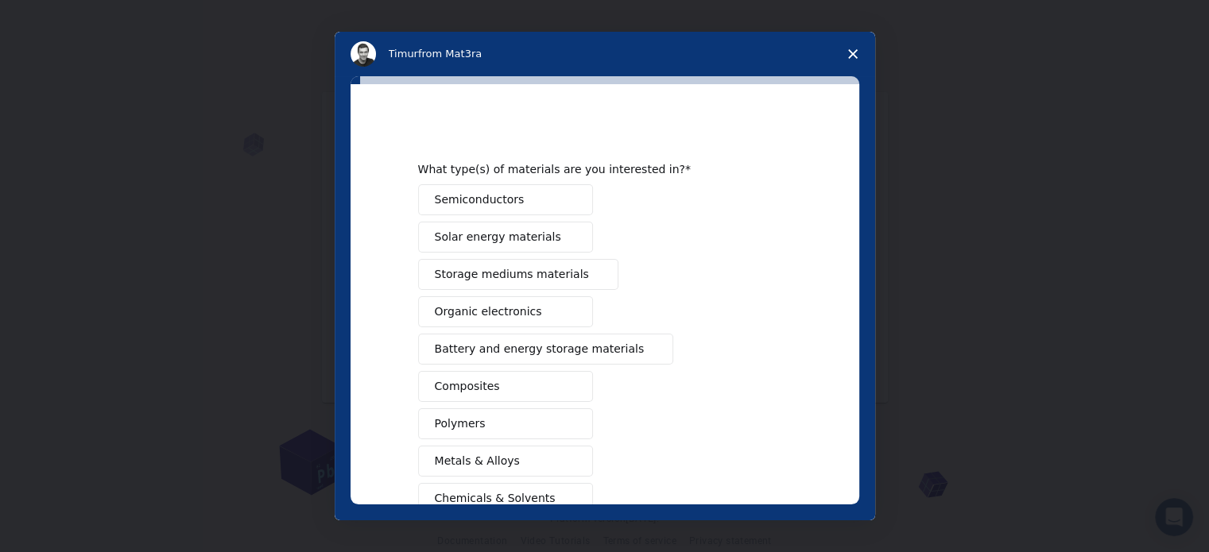
click at [512, 195] on button "Semiconductors" at bounding box center [505, 199] width 175 height 31
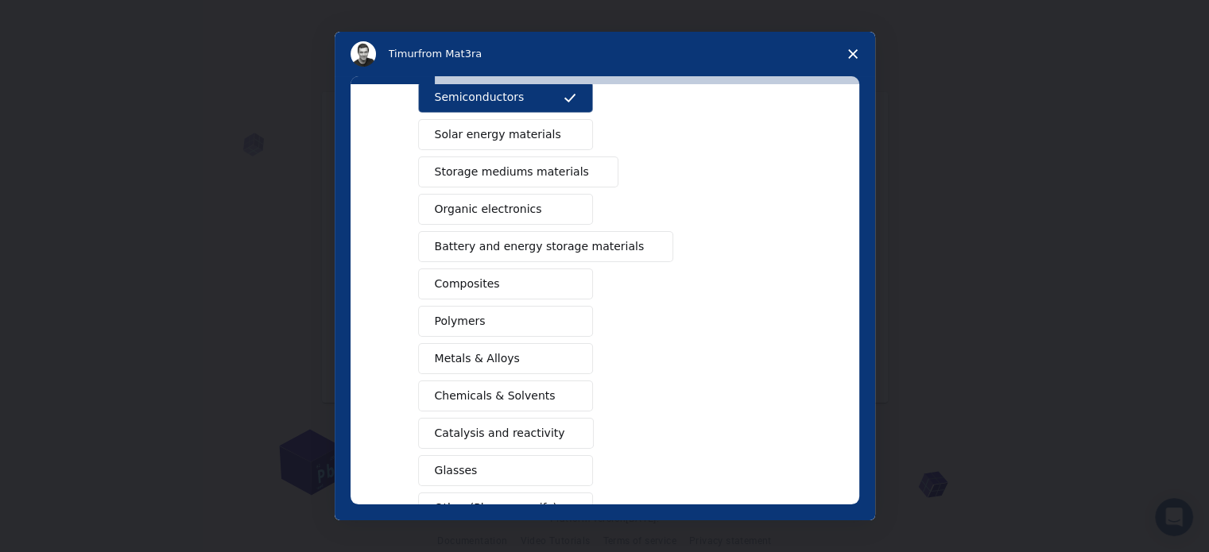
scroll to position [210, 0]
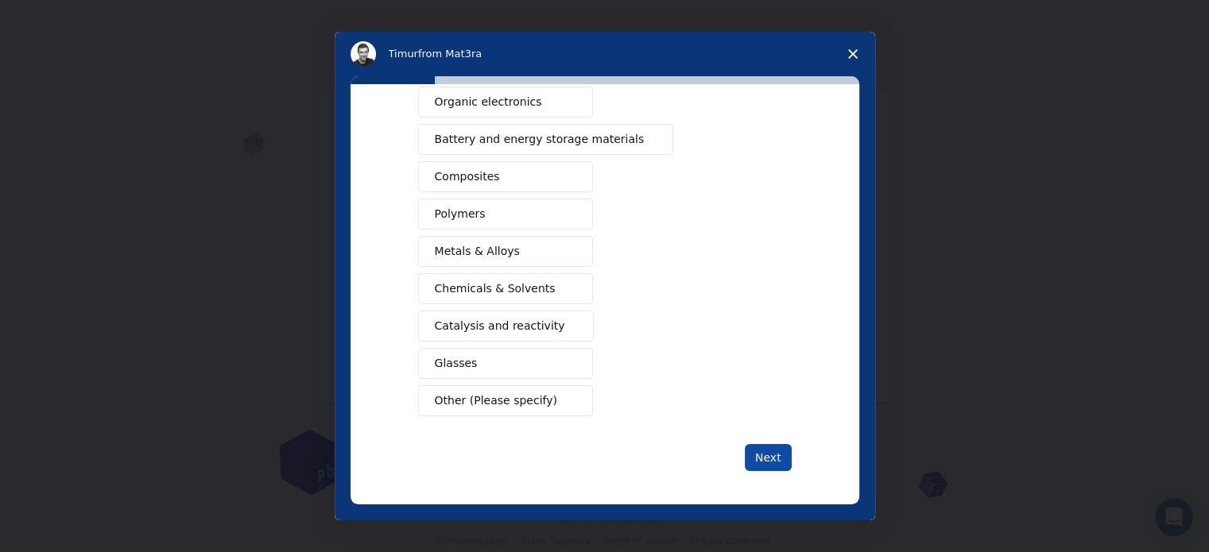
click at [780, 451] on button "Next" at bounding box center [768, 457] width 47 height 27
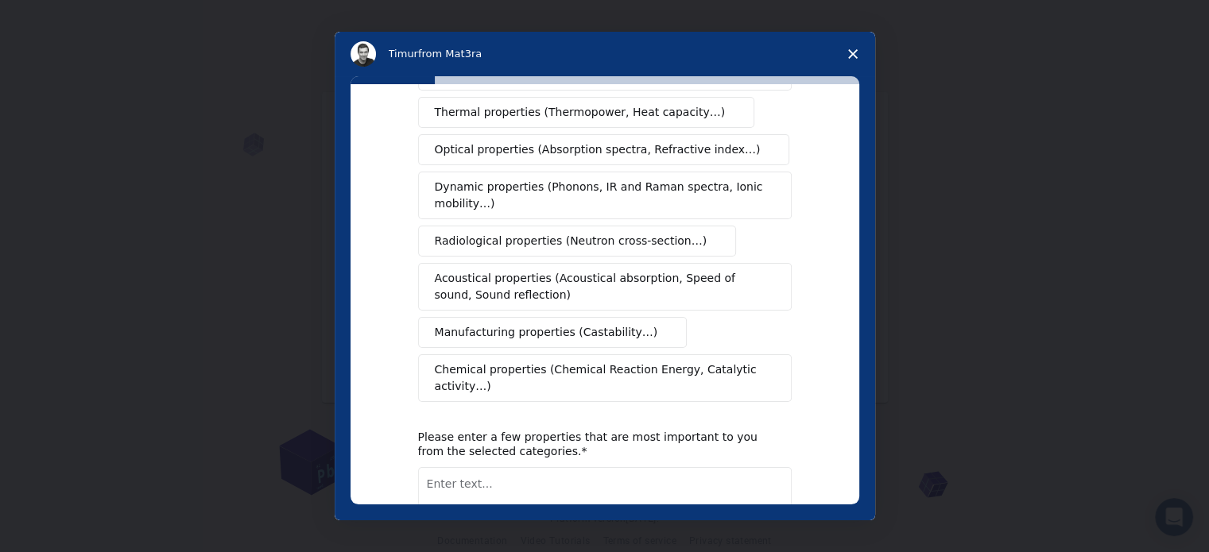
scroll to position [0, 0]
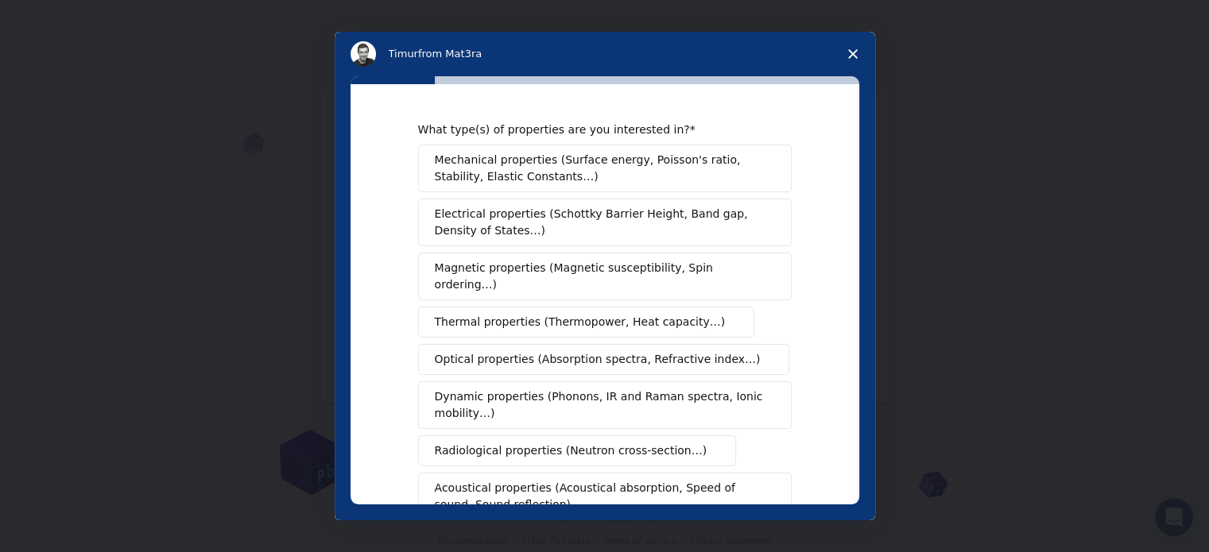
click at [590, 314] on span "Thermal properties (Thermopower, Heat capacity…)" at bounding box center [580, 322] width 291 height 17
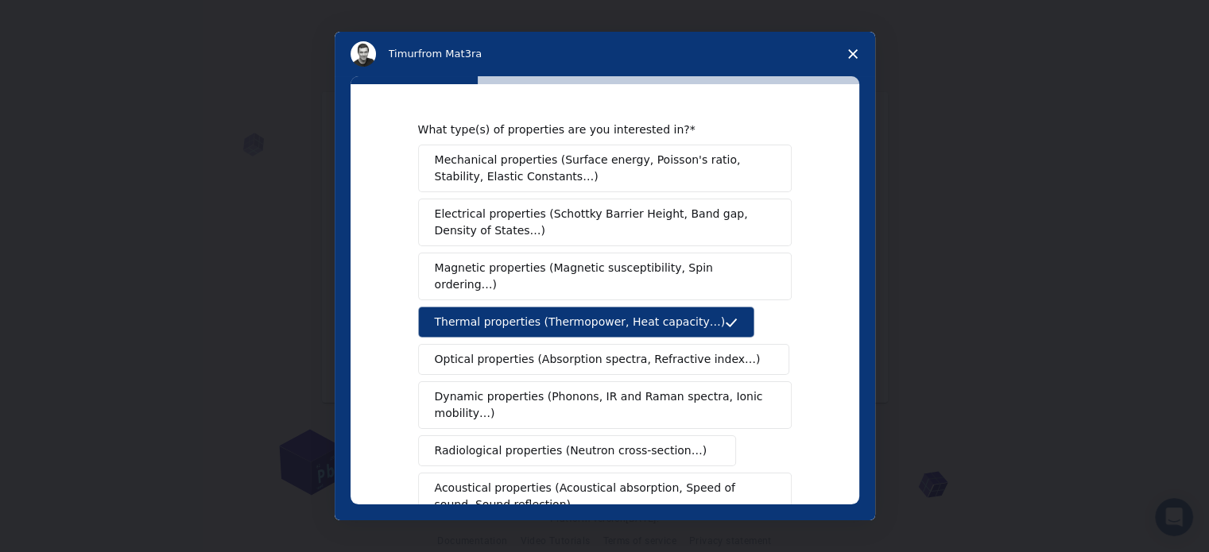
click at [640, 344] on button "Optical properties (Absorption spectra, Refractive index…)" at bounding box center [604, 359] width 372 height 31
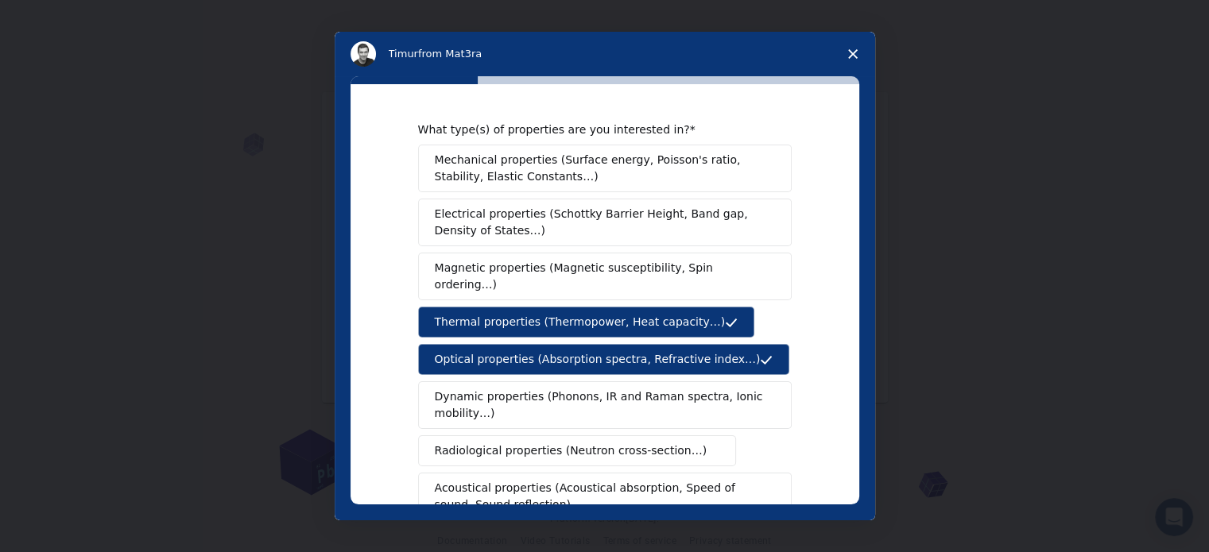
click at [612, 344] on button "Optical properties (Absorption spectra, Refractive index…)" at bounding box center [604, 359] width 372 height 31
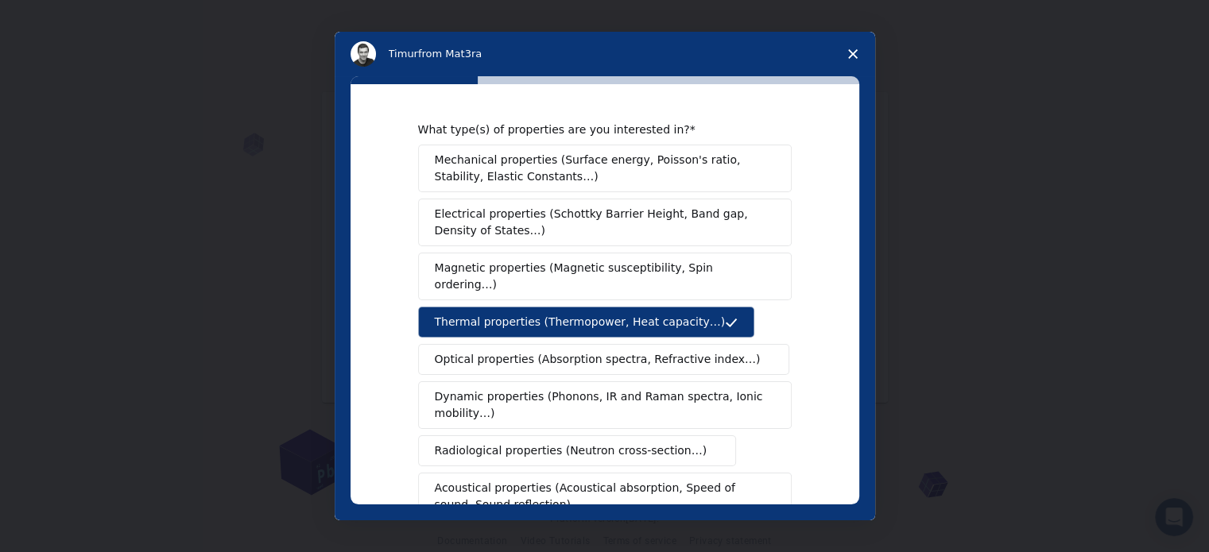
click at [559, 229] on span "Electrical properties (Schottky Barrier Height, Band gap, Density of States…)" at bounding box center [600, 222] width 331 height 33
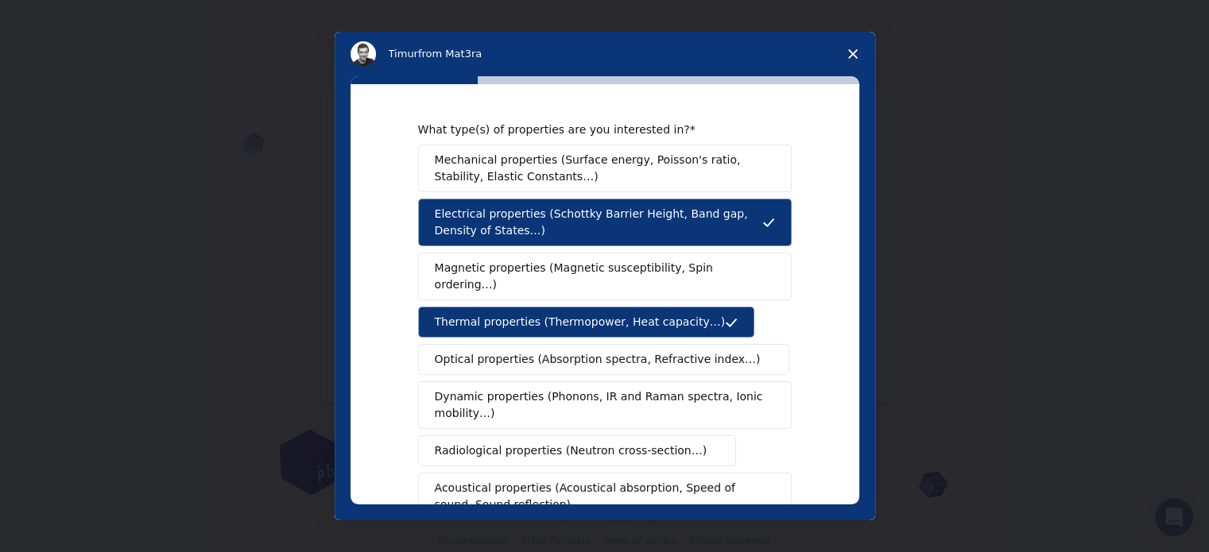
click at [531, 265] on span "Magnetic properties (Magnetic susceptibility, Spin ordering…)" at bounding box center [599, 276] width 328 height 33
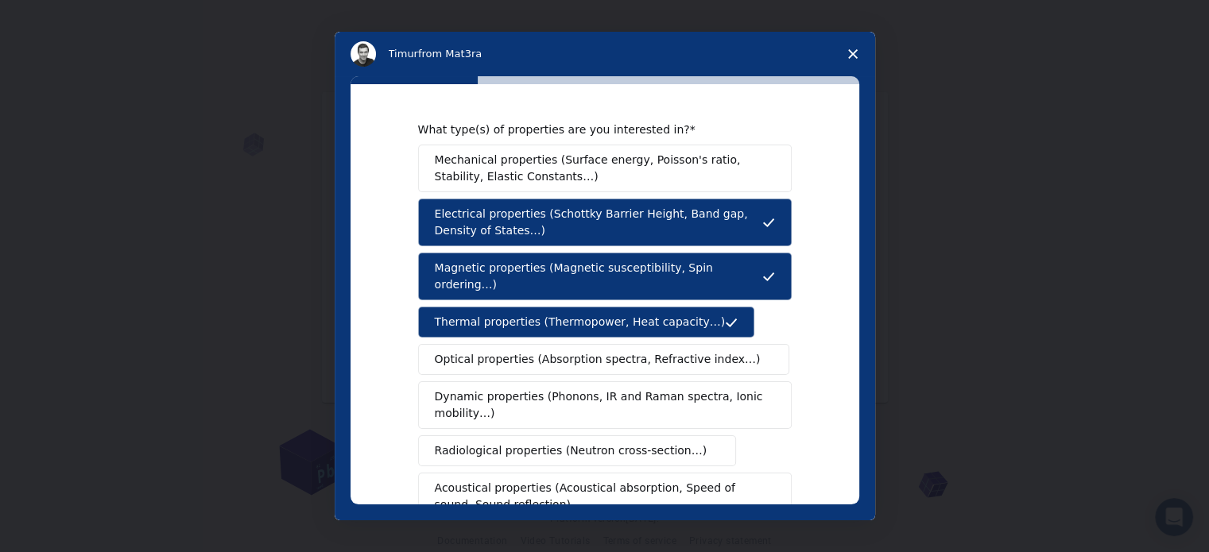
click at [571, 266] on span "Magnetic properties (Magnetic susceptibility, Spin ordering…)" at bounding box center [598, 276] width 327 height 33
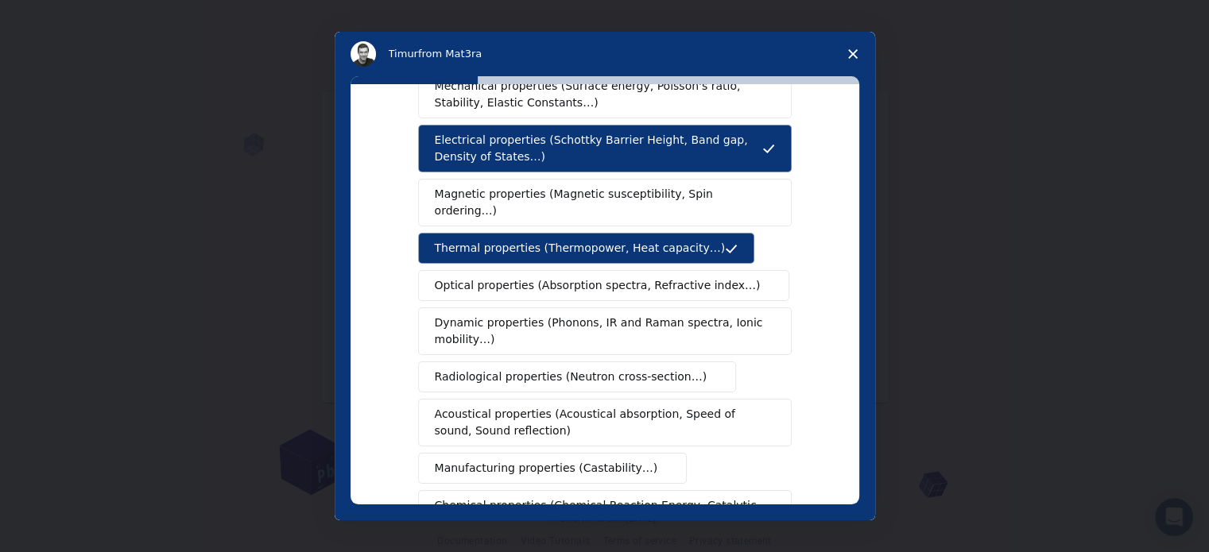
scroll to position [159, 0]
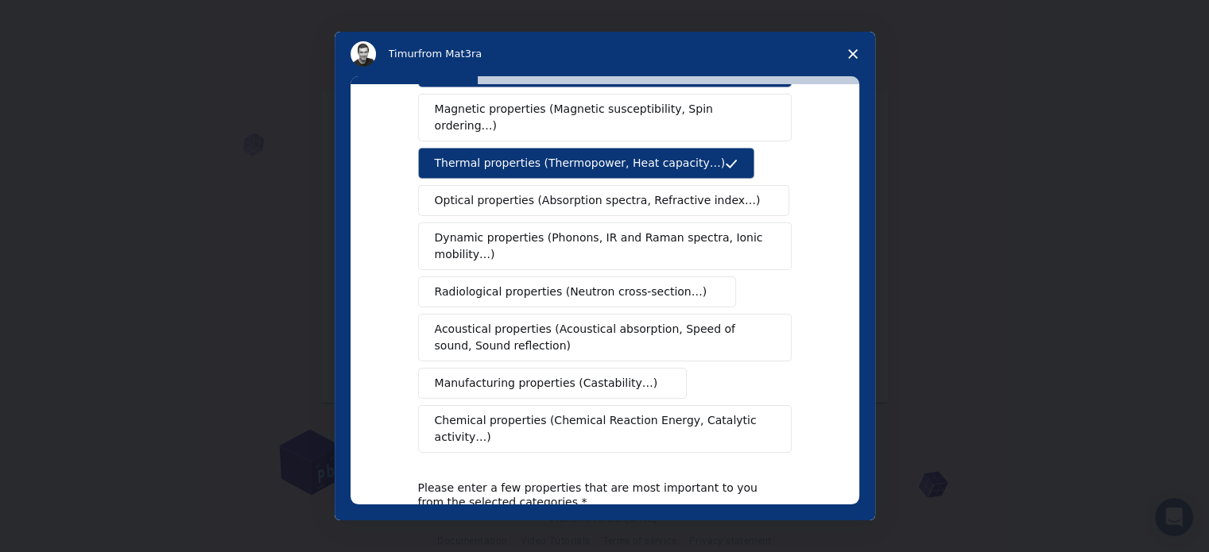
click at [538, 234] on span "Dynamic properties (Phonons, IR and Raman spectra, Ionic mobility…)" at bounding box center [600, 246] width 330 height 33
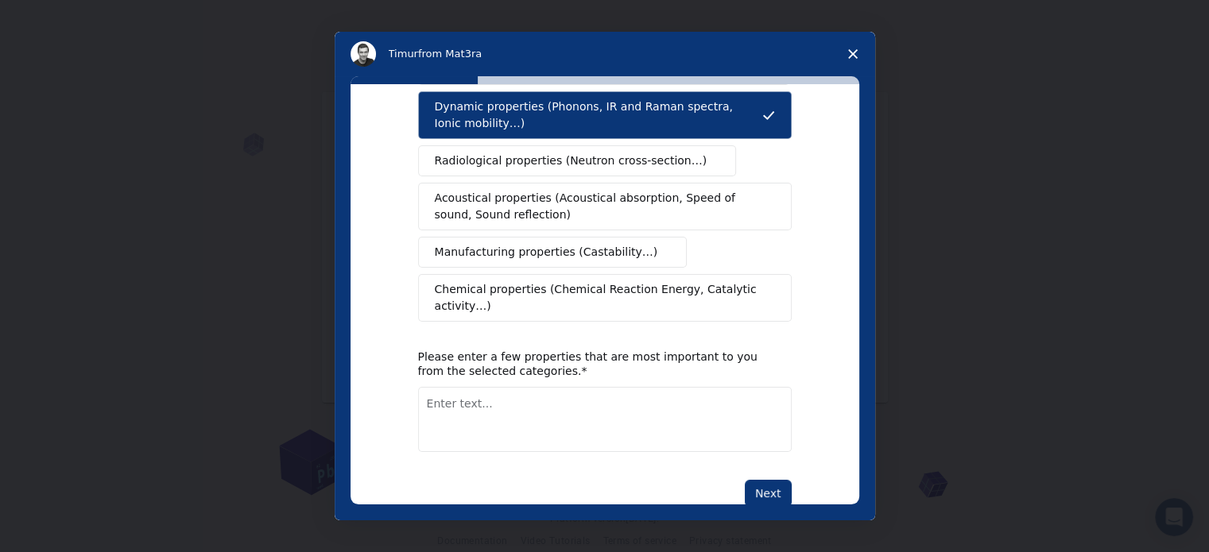
scroll to position [292, 0]
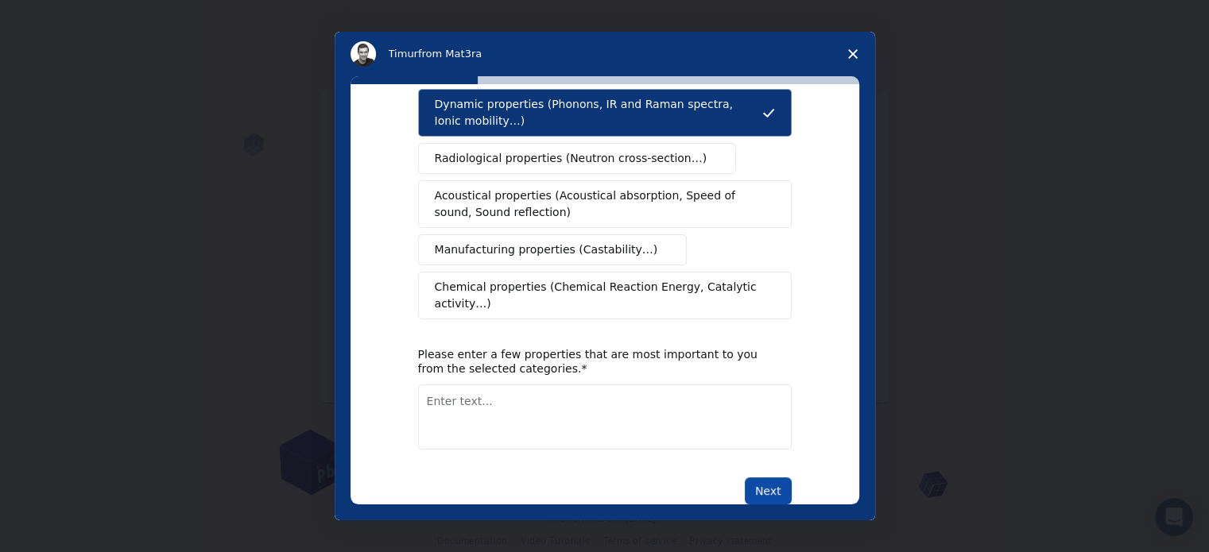
click at [776, 478] on button "Next" at bounding box center [768, 491] width 47 height 27
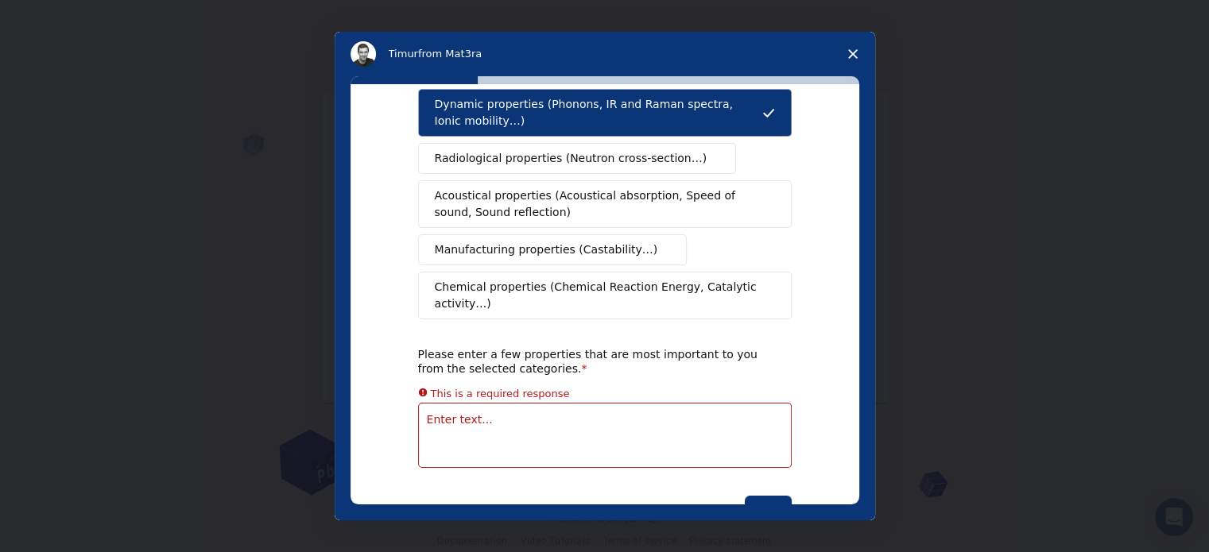
click at [480, 403] on textarea "Enter text..." at bounding box center [604, 435] width 373 height 65
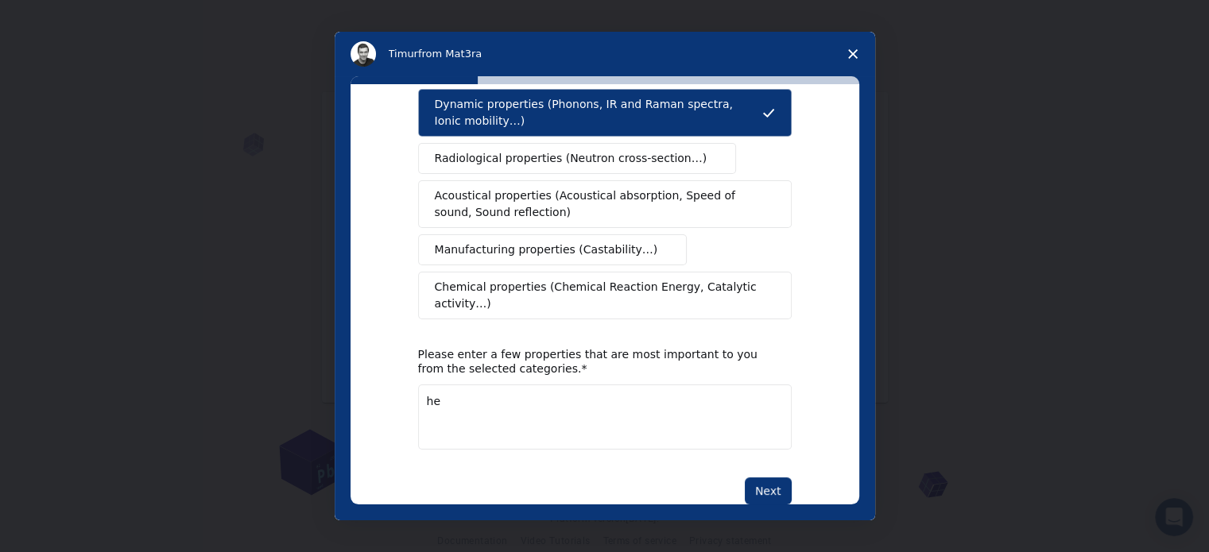
type textarea "h"
type textarea "cooling sink mechanism"
click at [756, 478] on button "Next" at bounding box center [768, 491] width 47 height 27
click at [765, 478] on button "Next" at bounding box center [768, 491] width 47 height 27
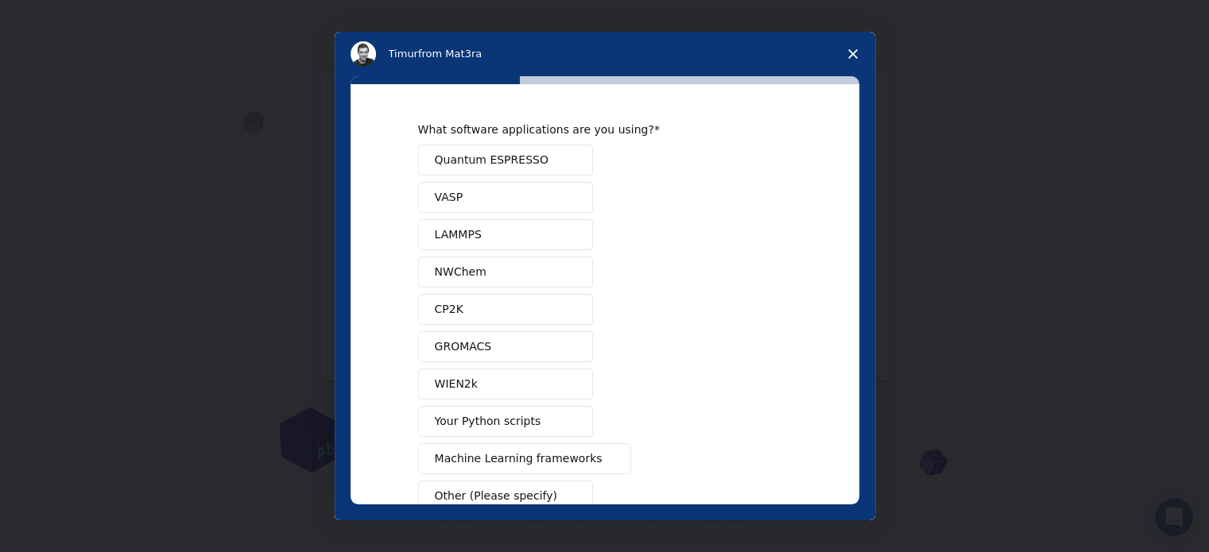
scroll to position [0, 0]
click at [554, 164] on button "Quantum ESPRESSO" at bounding box center [505, 160] width 175 height 31
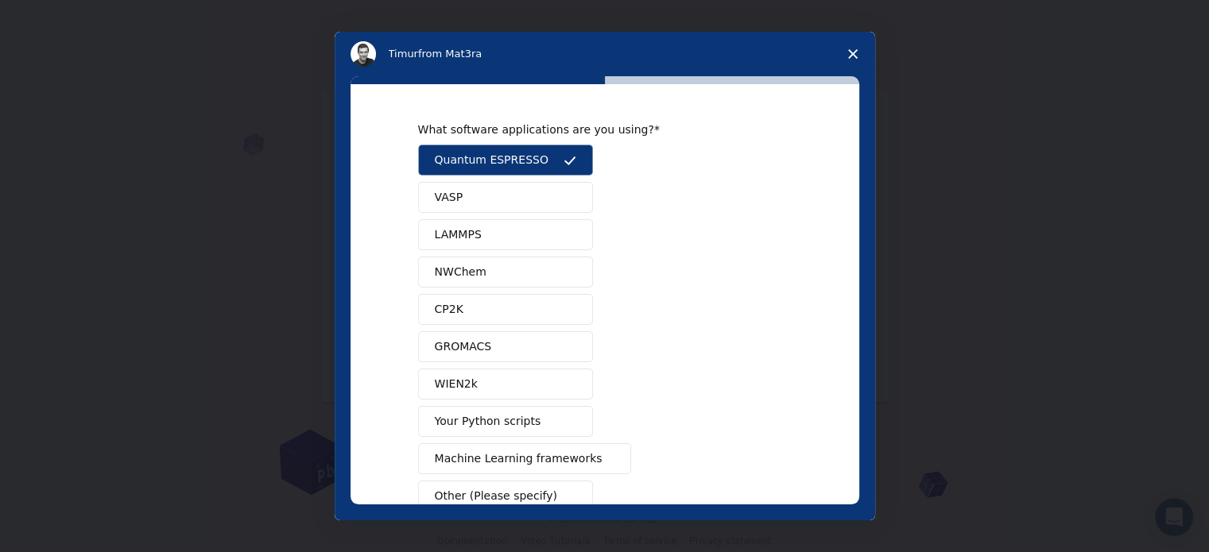
click at [550, 462] on span "Machine Learning frameworks" at bounding box center [519, 459] width 168 height 17
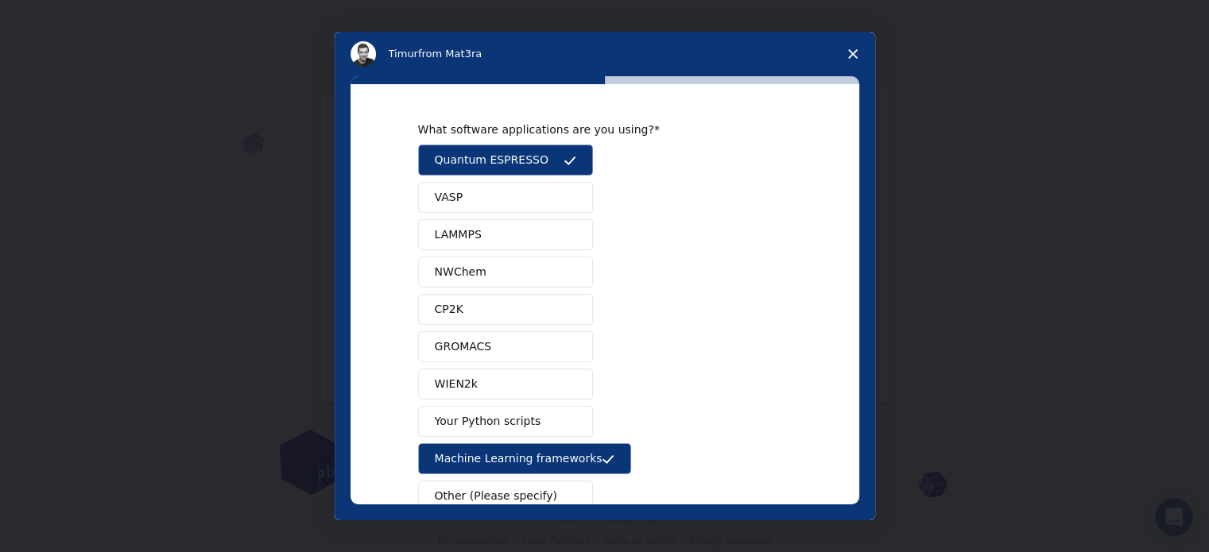
click at [540, 230] on button "LAMMPS" at bounding box center [505, 234] width 175 height 31
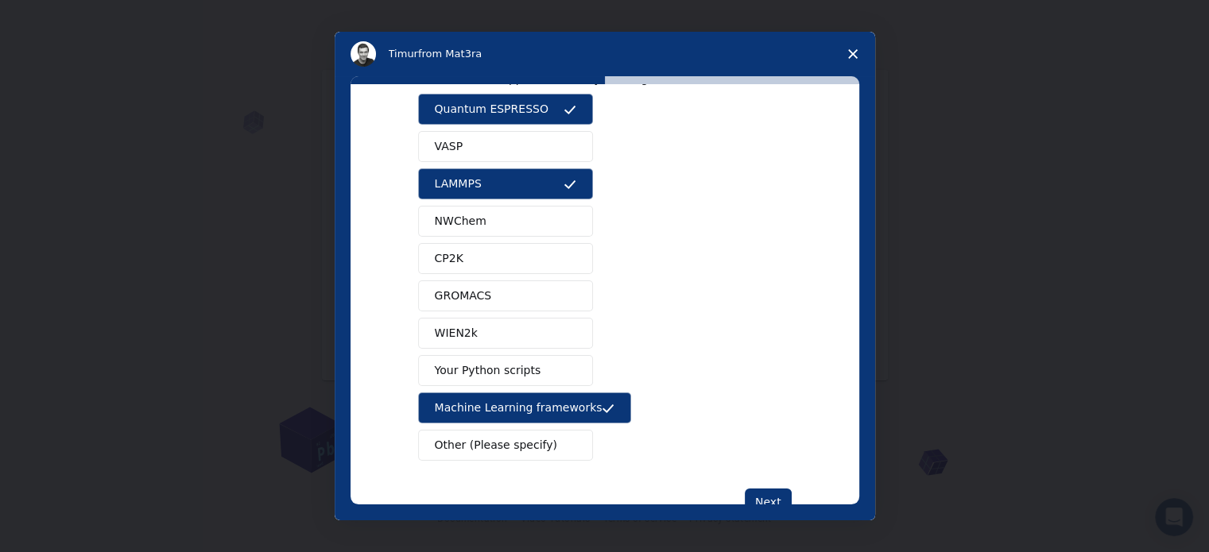
scroll to position [96, 0]
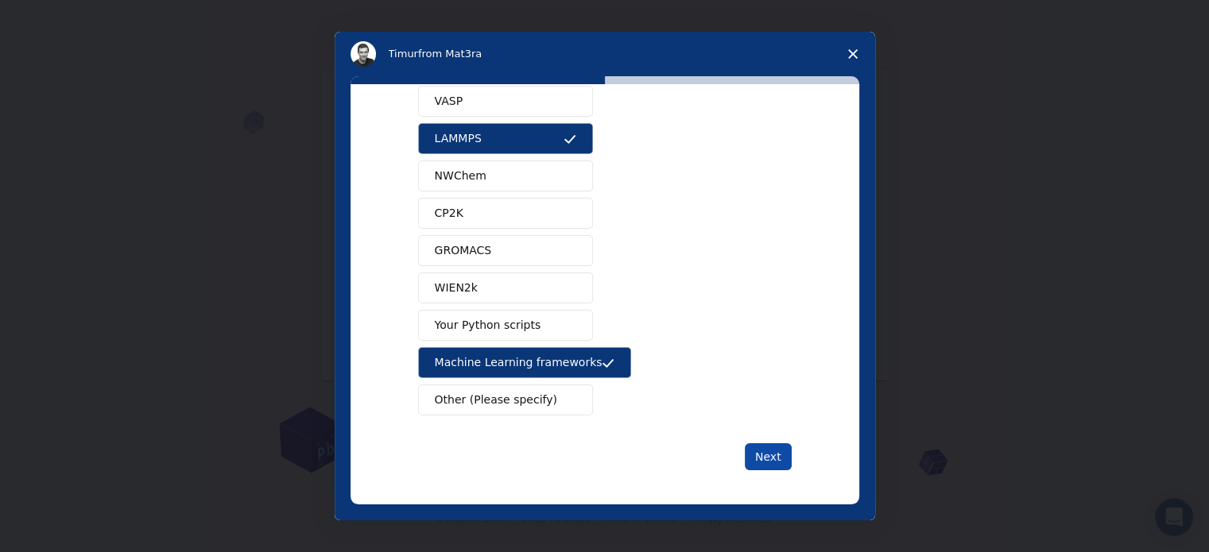
click at [775, 455] on button "Next" at bounding box center [768, 456] width 47 height 27
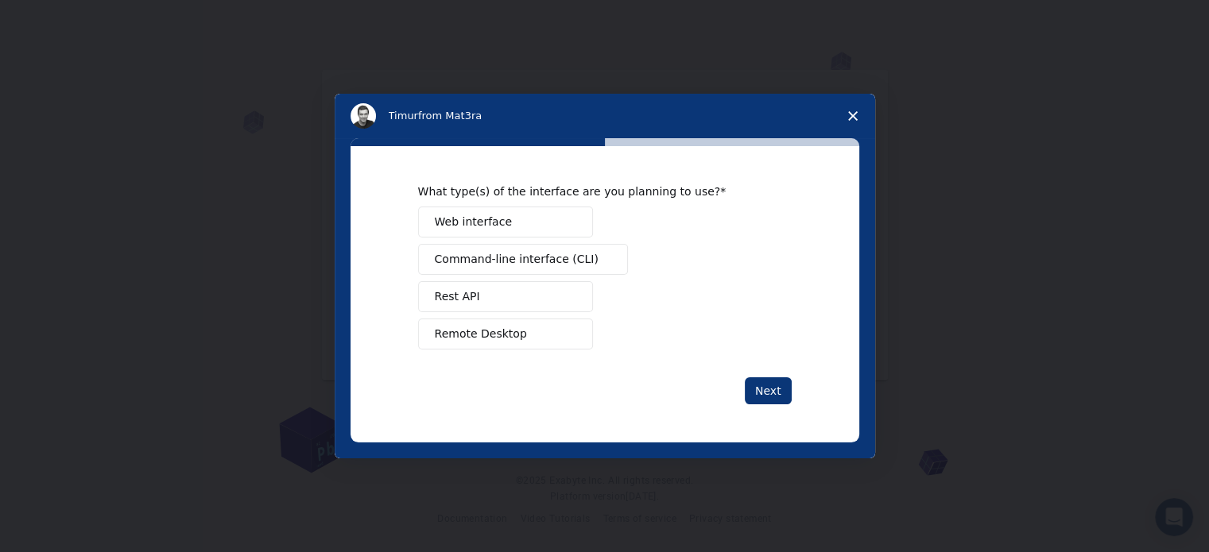
scroll to position [0, 0]
click at [568, 218] on span "Intercom messenger" at bounding box center [569, 222] width 13 height 13
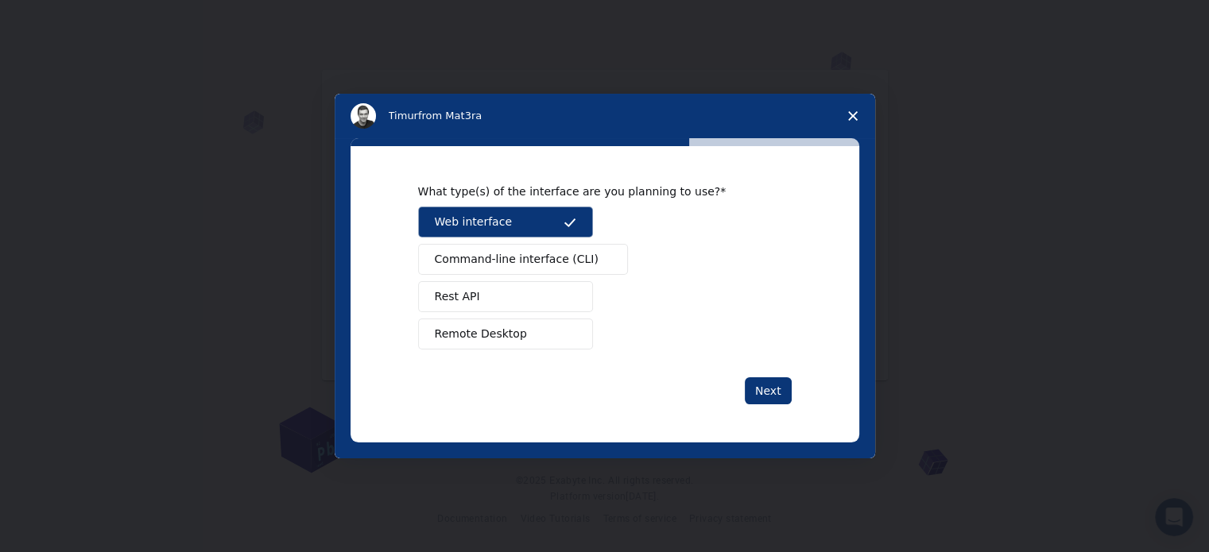
click at [544, 267] on span "Command-line interface (CLI)" at bounding box center [517, 259] width 164 height 17
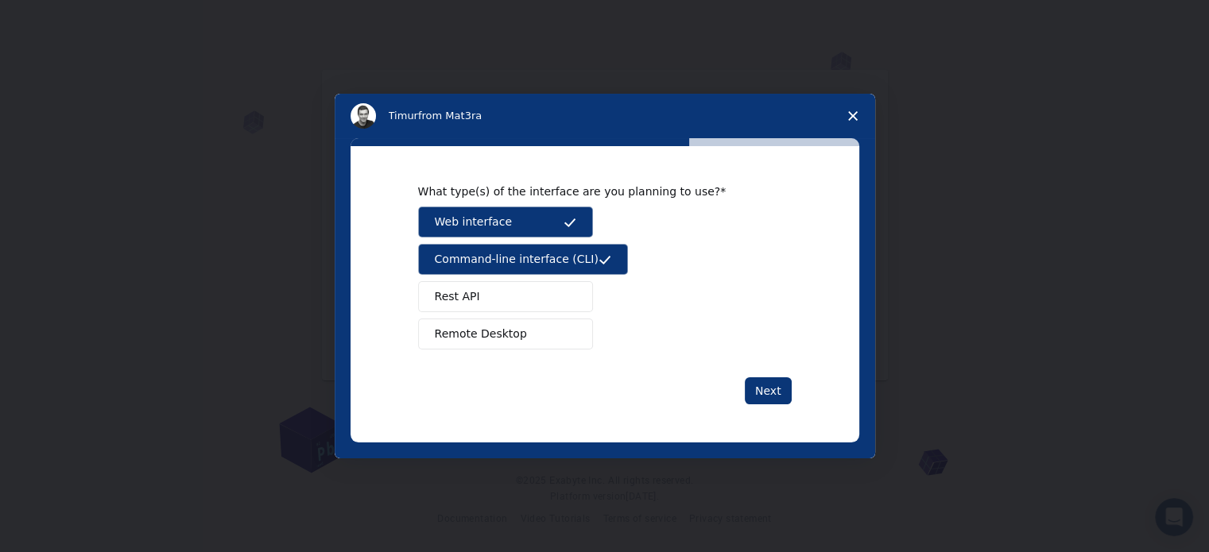
click at [540, 288] on button "Rest API" at bounding box center [505, 296] width 175 height 31
click at [553, 324] on button "Remote Desktop" at bounding box center [505, 334] width 175 height 31
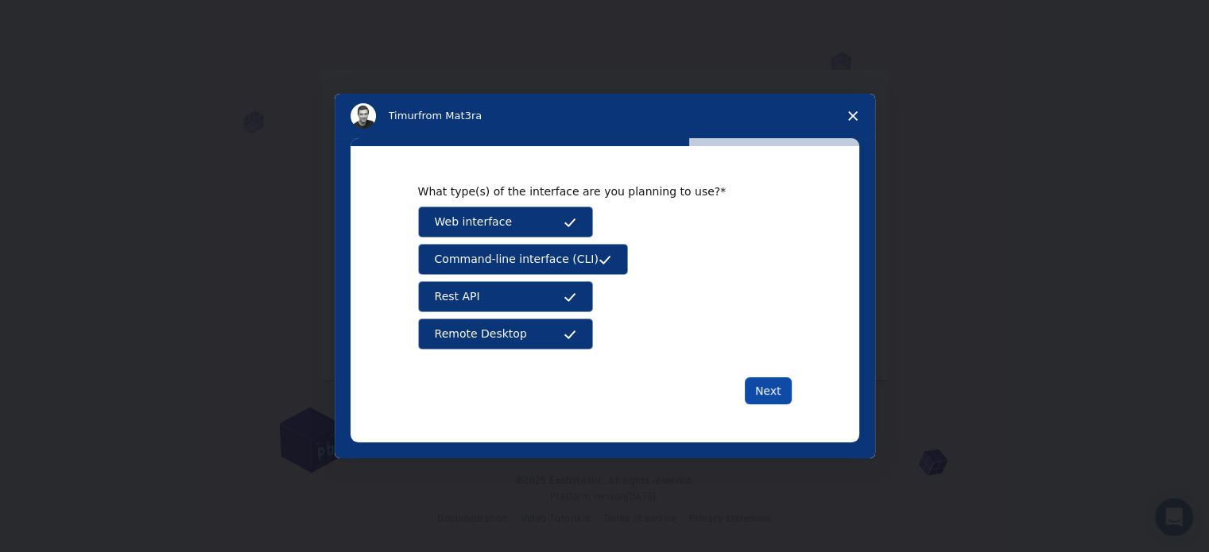
click at [782, 386] on button "Next" at bounding box center [768, 390] width 47 height 27
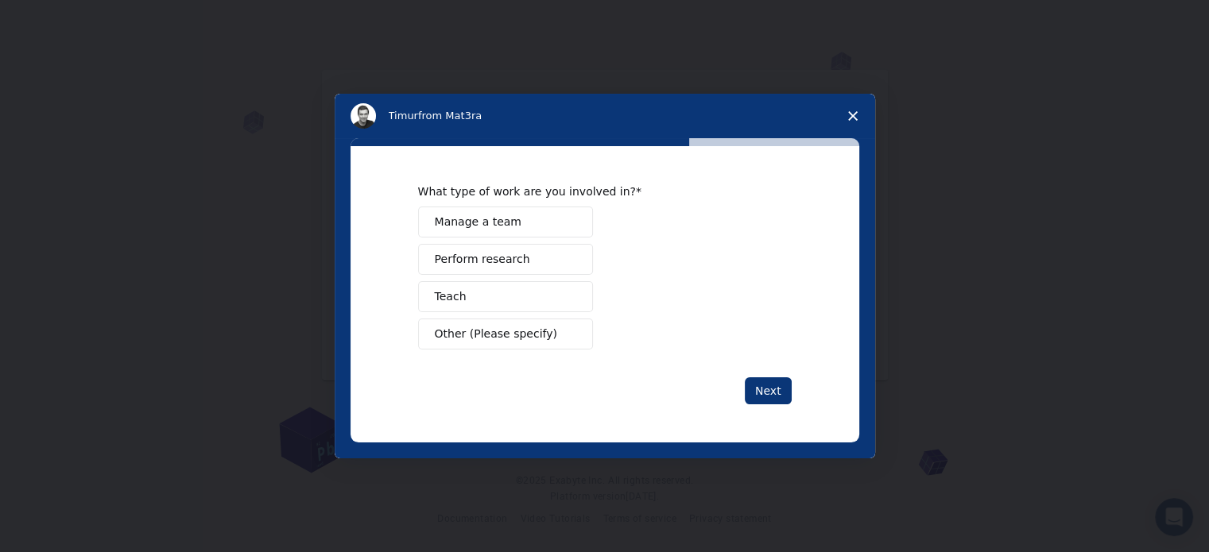
click at [525, 263] on button "Perform research" at bounding box center [505, 259] width 175 height 31
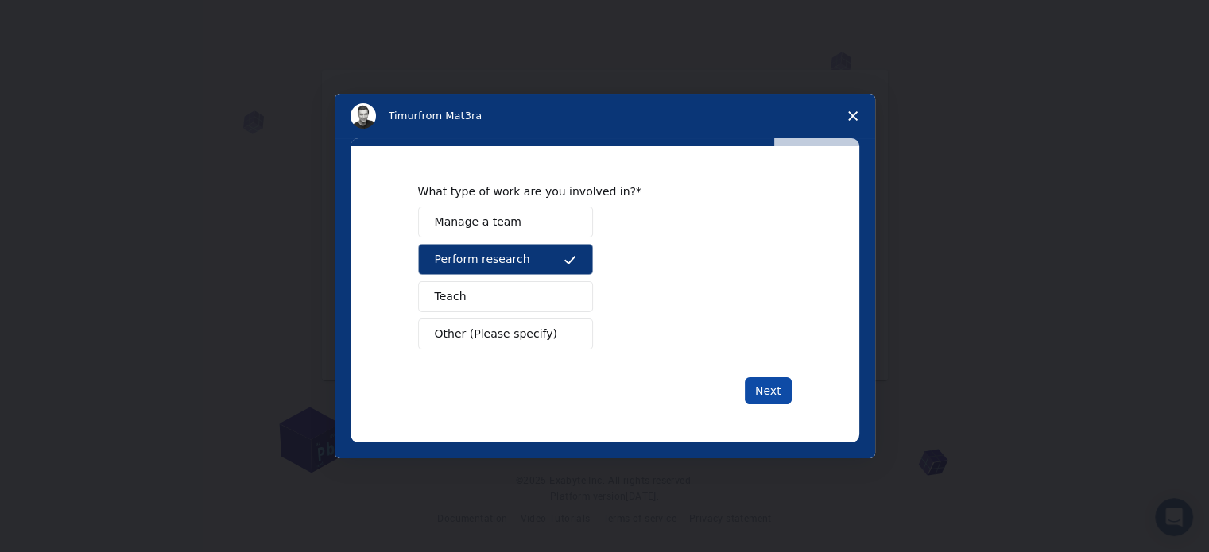
click at [752, 384] on button "Next" at bounding box center [768, 390] width 47 height 27
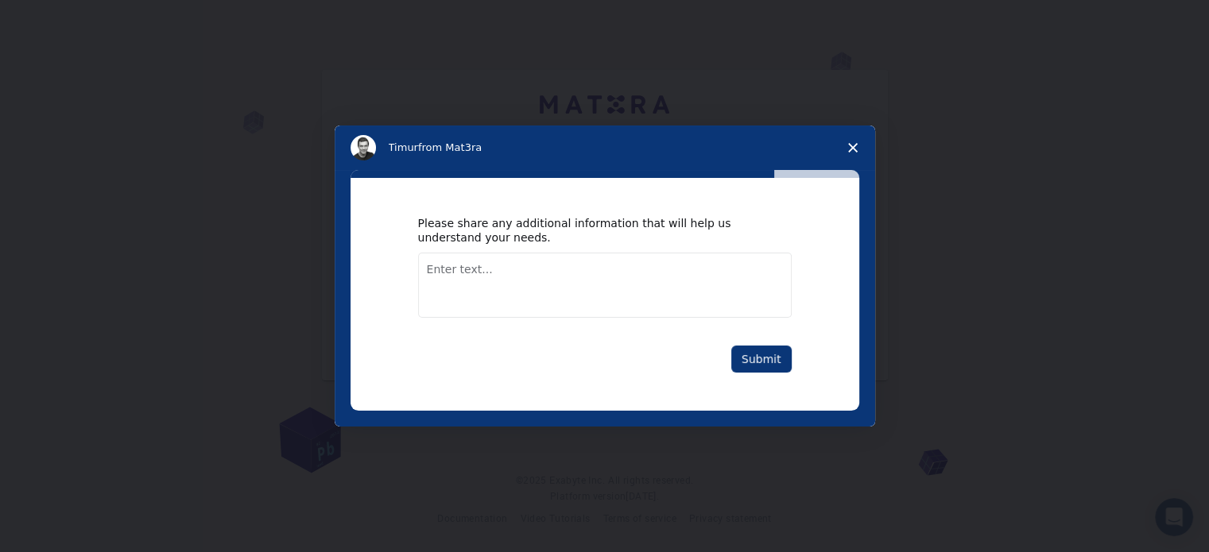
click at [486, 284] on textarea "Enter text..." at bounding box center [604, 285] width 373 height 65
click at [489, 261] on textarea "Enter text..." at bounding box center [604, 285] width 373 height 65
paste textarea "have arduino at home and a touchscreen watch gimme cool projects i can build wi…"
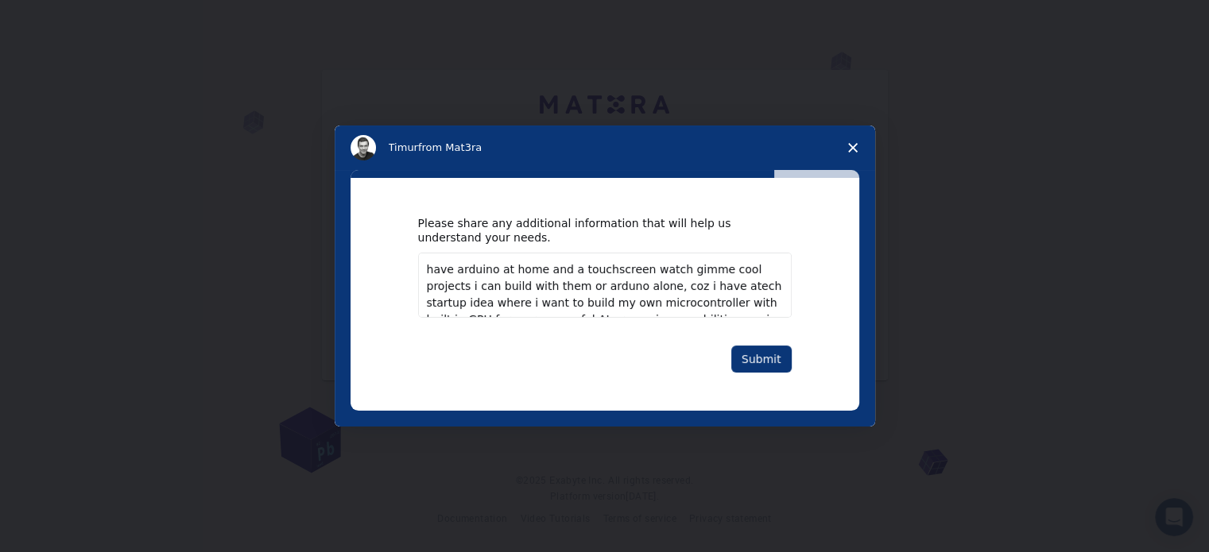
scroll to position [10, 0]
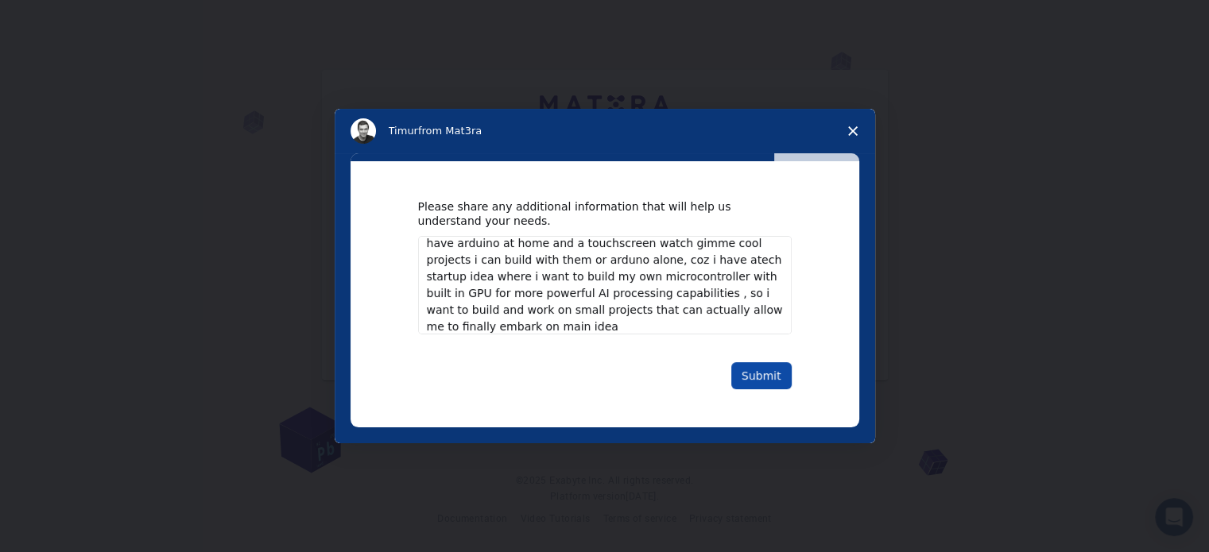
type textarea "have arduino at home and a touchscreen watch gimme cool projects i can build wi…"
click at [766, 377] on button "Submit" at bounding box center [761, 375] width 60 height 27
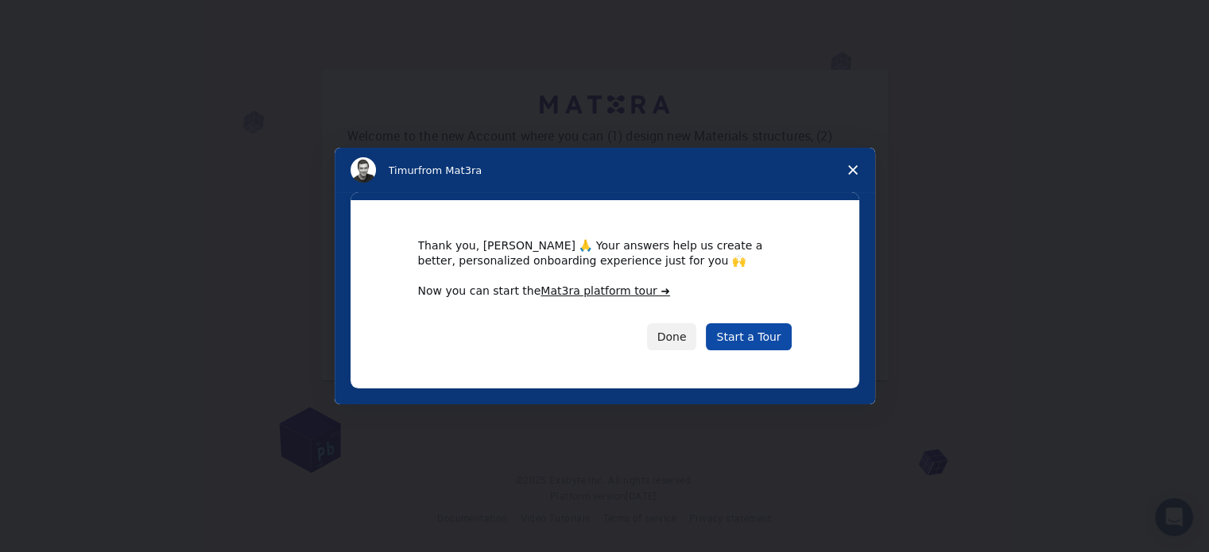
click at [748, 334] on link "Start a Tour" at bounding box center [748, 336] width 85 height 27
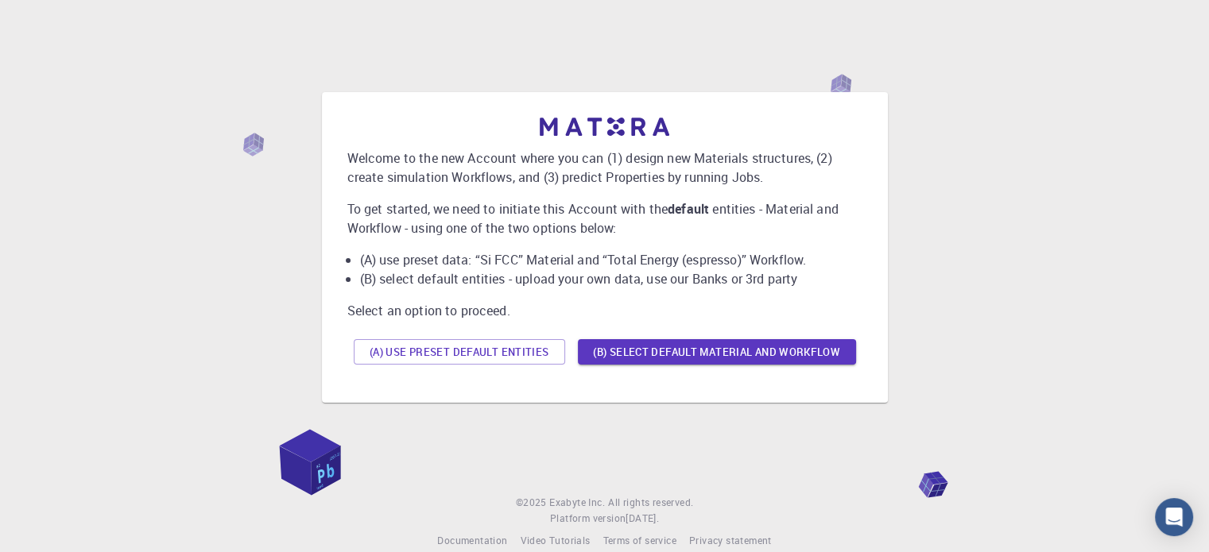
scroll to position [22, 0]
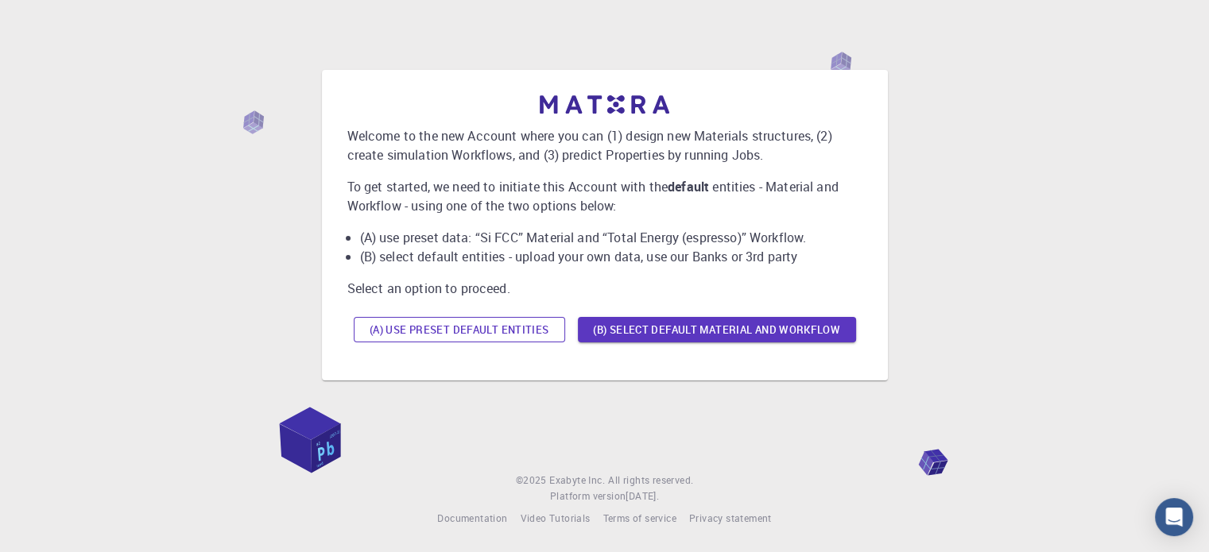
click at [477, 326] on button "(A) Use preset default entities" at bounding box center [459, 329] width 211 height 25
